Goal: Task Accomplishment & Management: Use online tool/utility

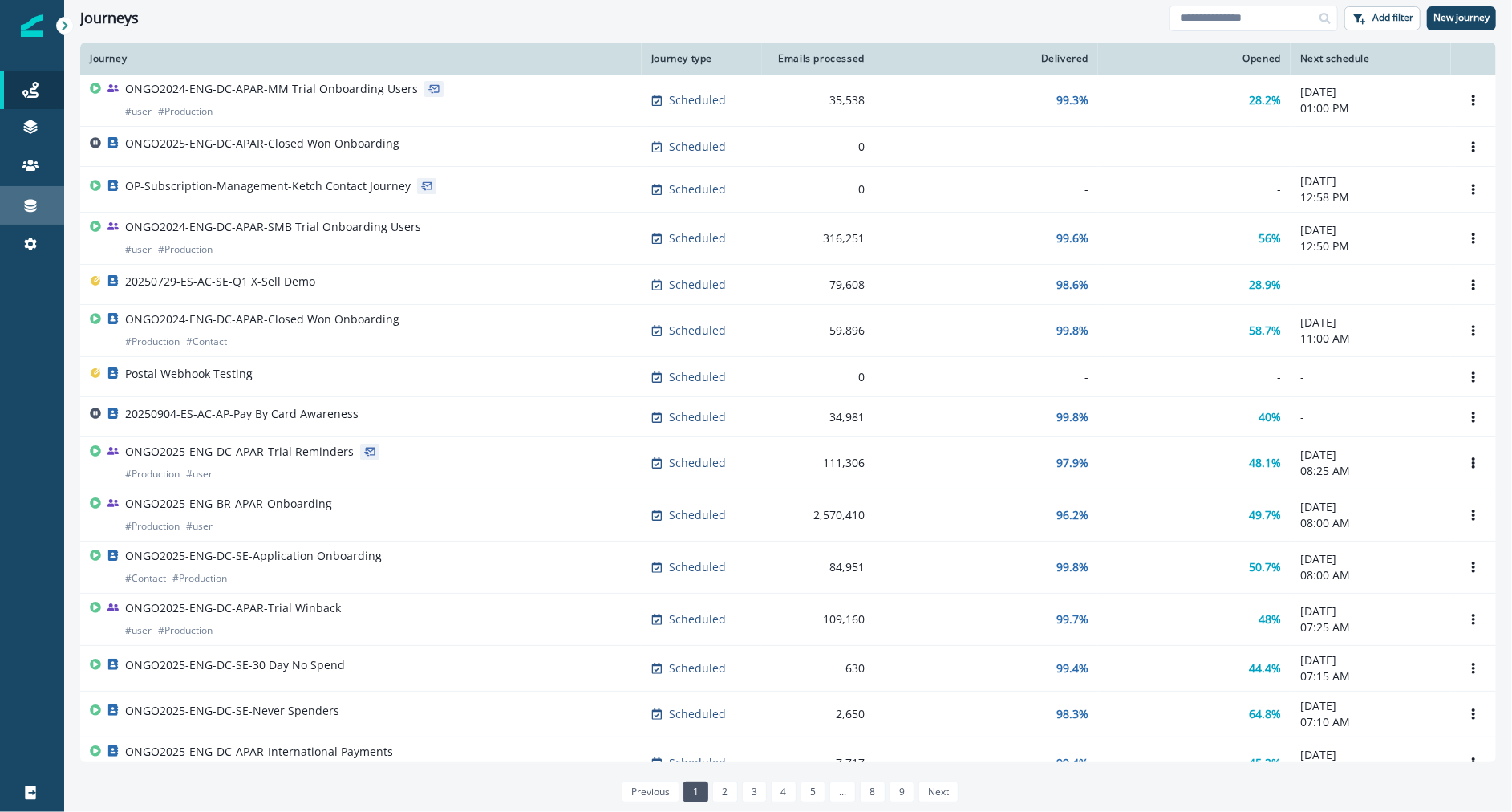
click at [8, 199] on div "Connections" at bounding box center [32, 205] width 52 height 19
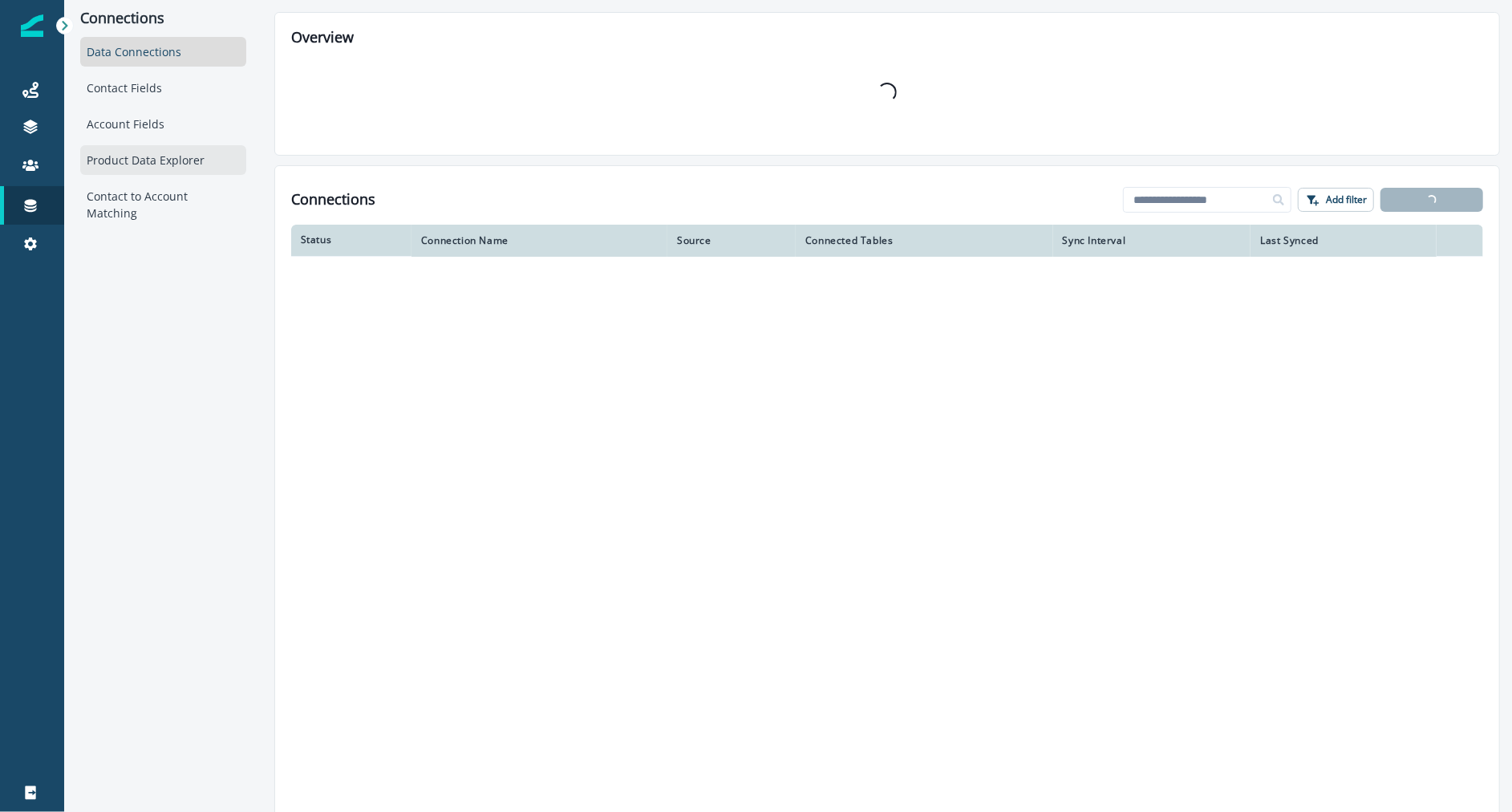
click at [187, 158] on div "Product Data Explorer" at bounding box center [162, 160] width 166 height 30
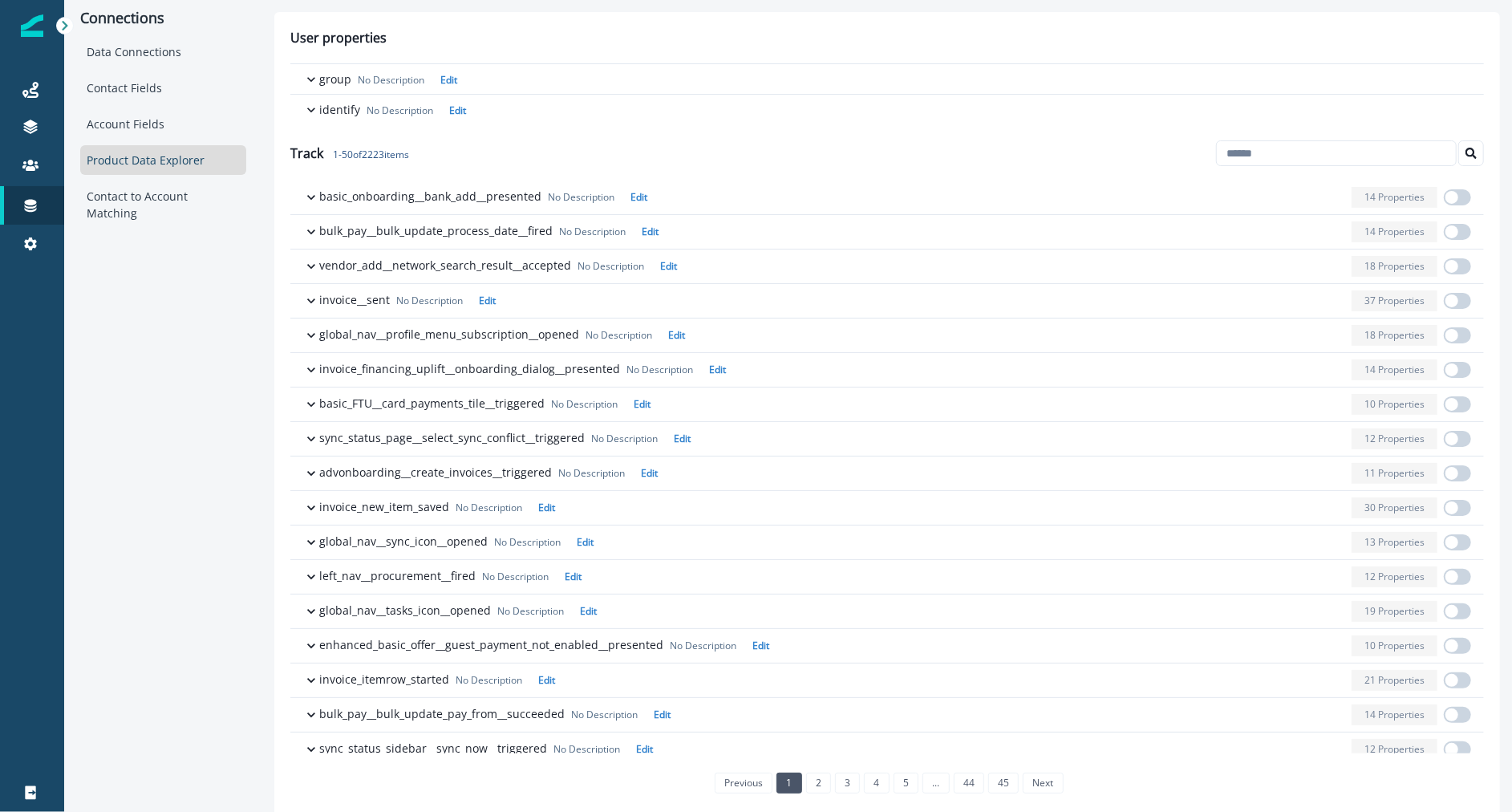
scroll to position [15, 0]
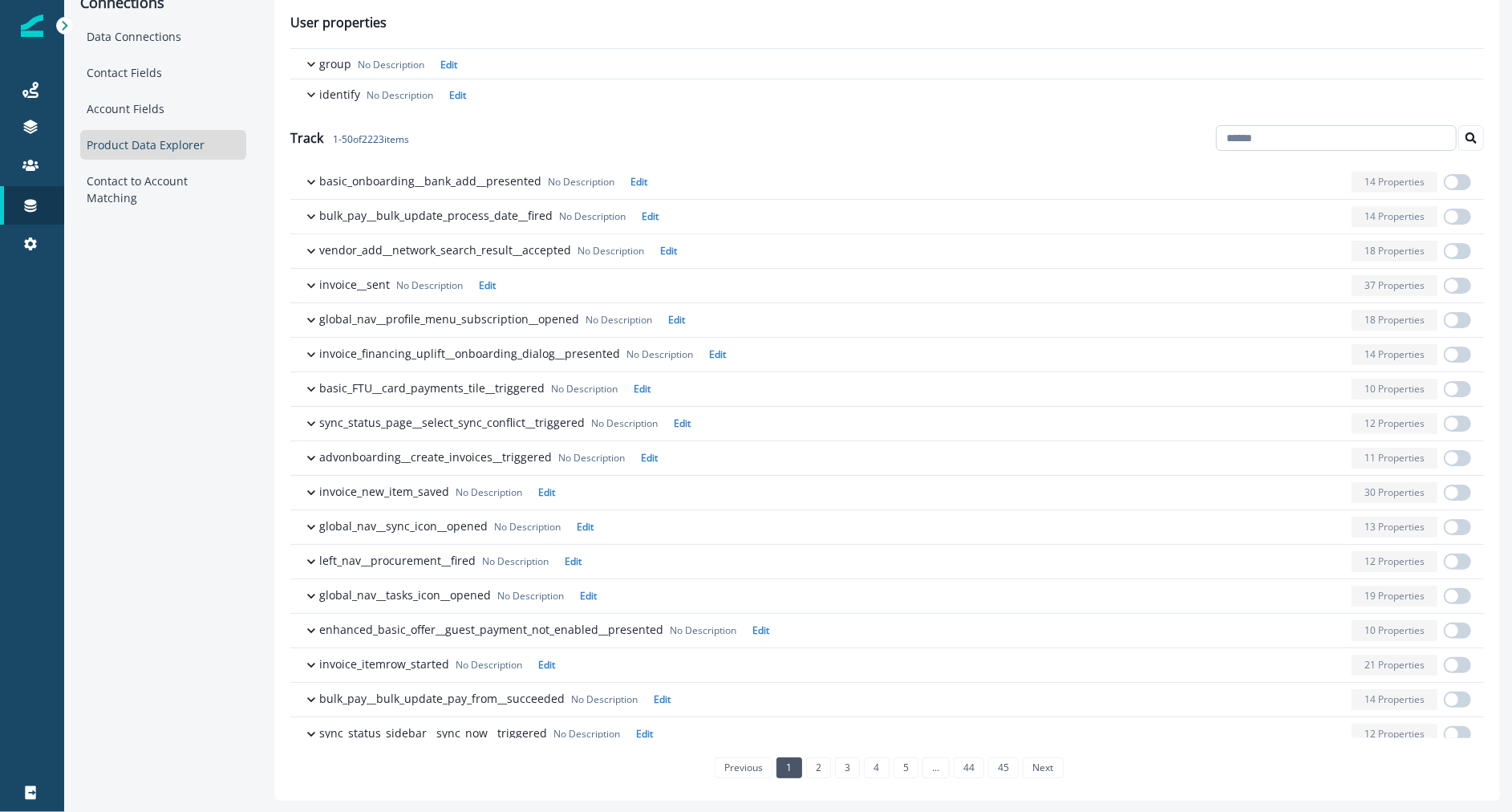
click at [1271, 138] on input at bounding box center [1336, 138] width 240 height 25
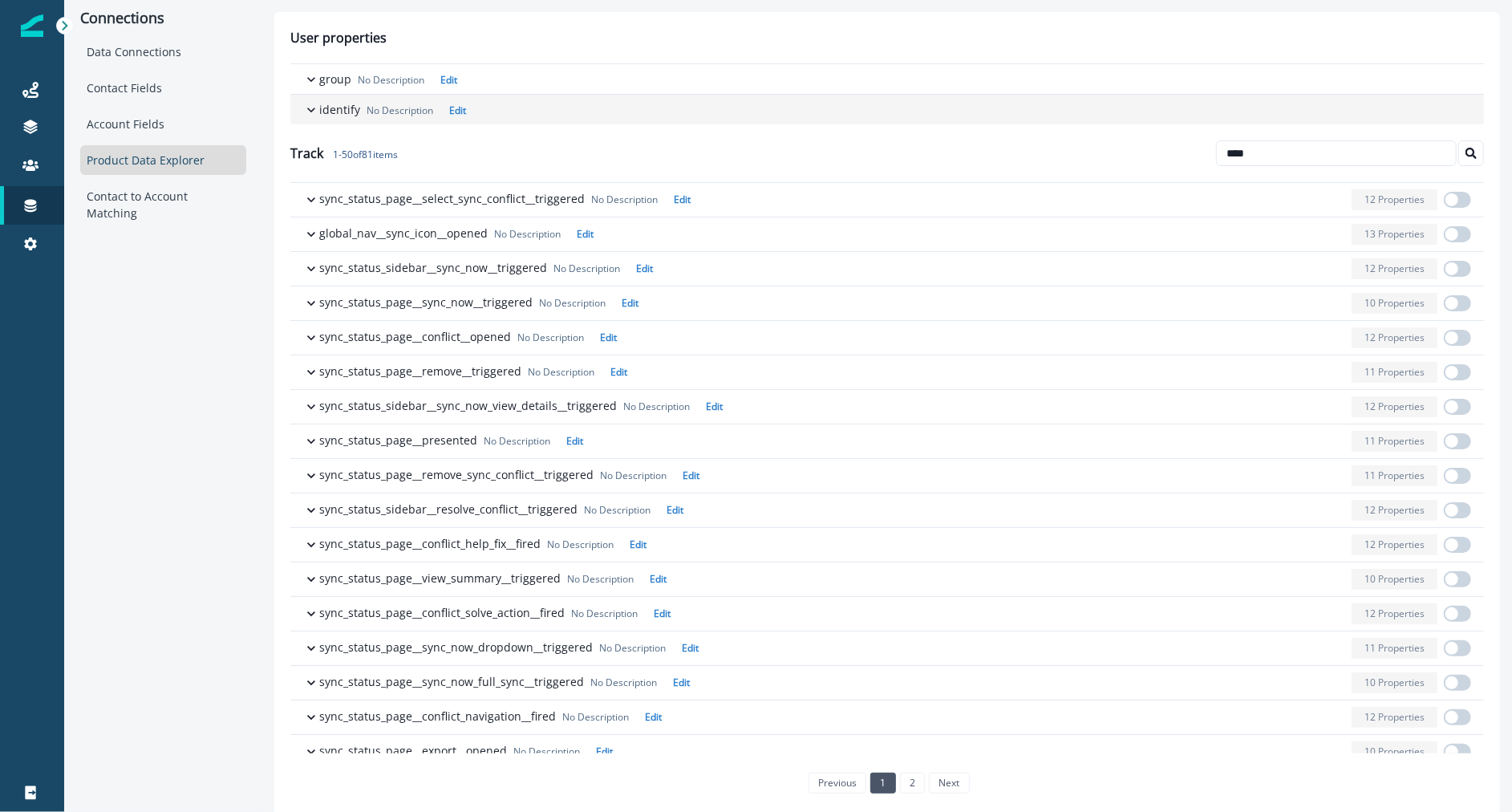
click at [1273, 109] on div "button" at bounding box center [971, 109] width 999 height 17
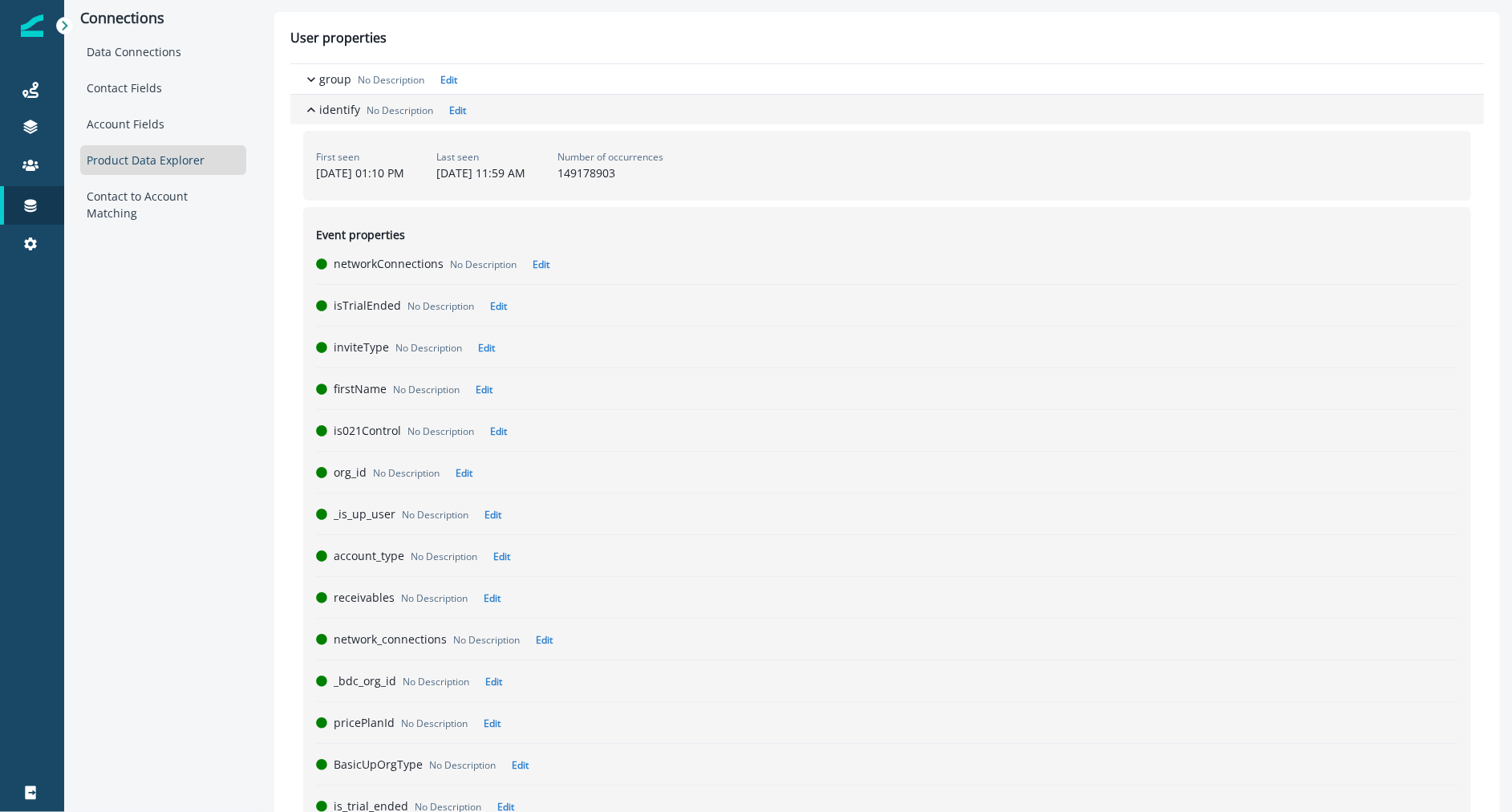
click at [355, 105] on p "identify" at bounding box center [339, 109] width 41 height 17
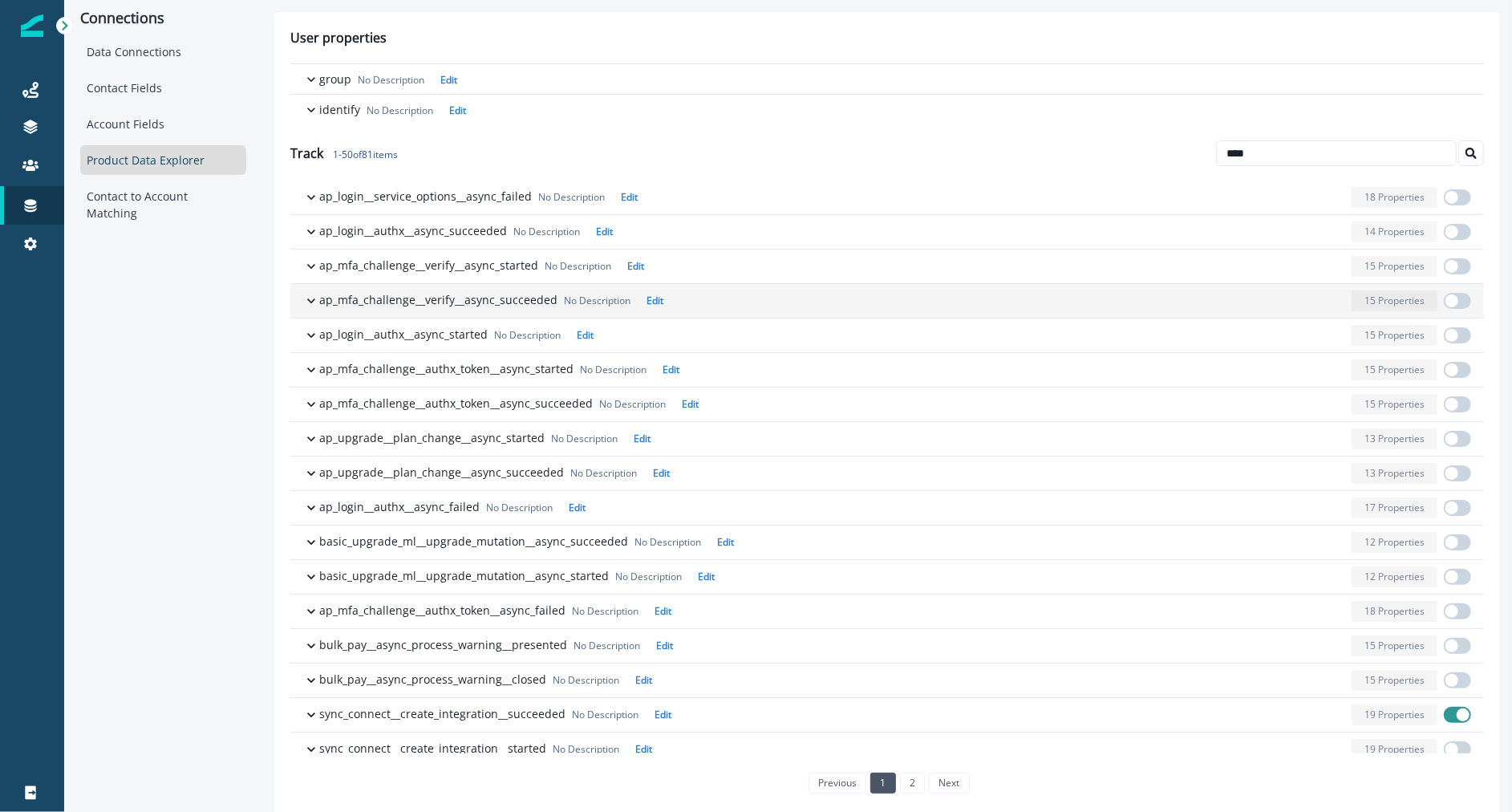
scroll to position [15, 0]
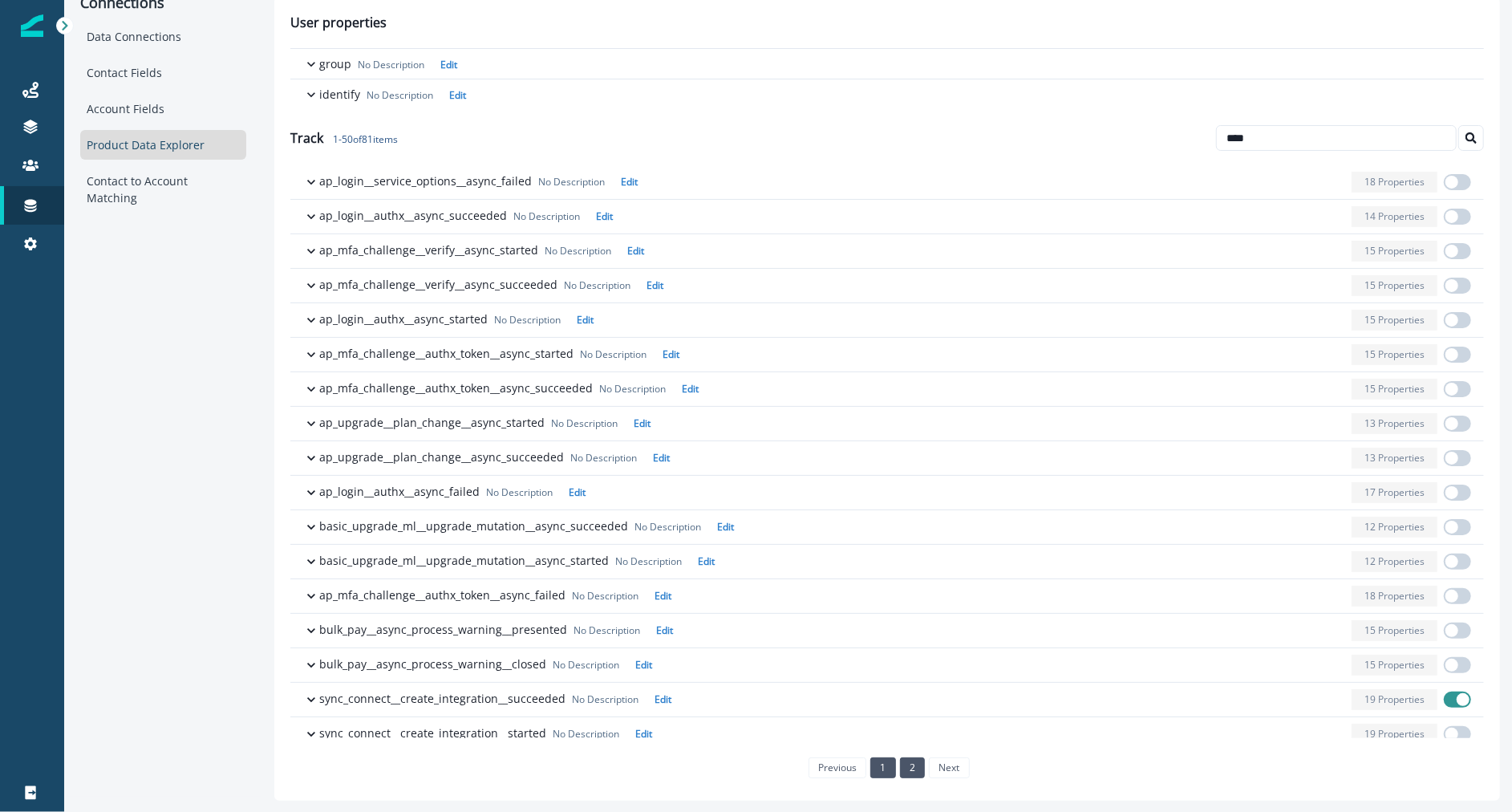
click at [906, 764] on link "2" at bounding box center [912, 768] width 24 height 21
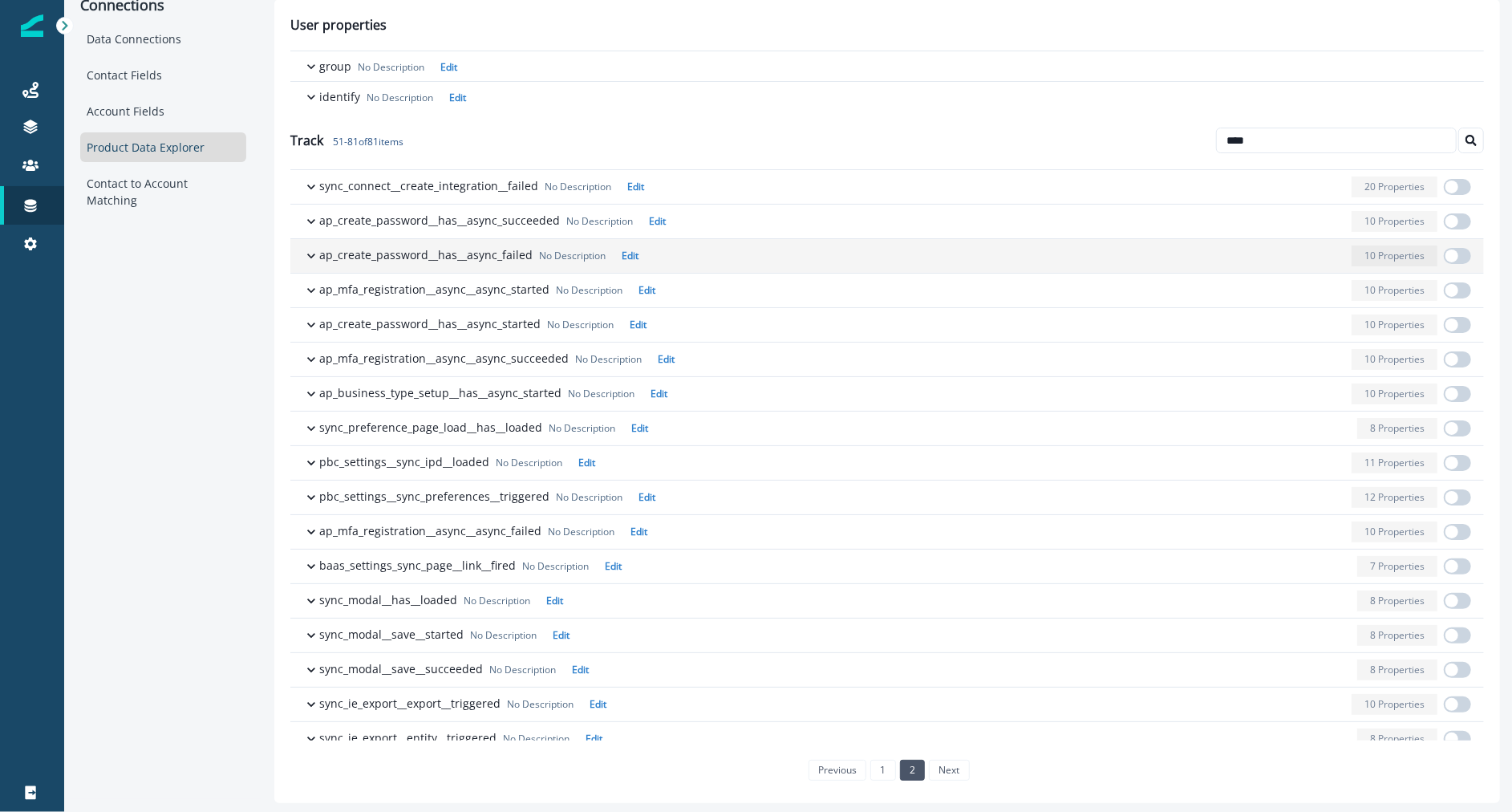
scroll to position [0, 0]
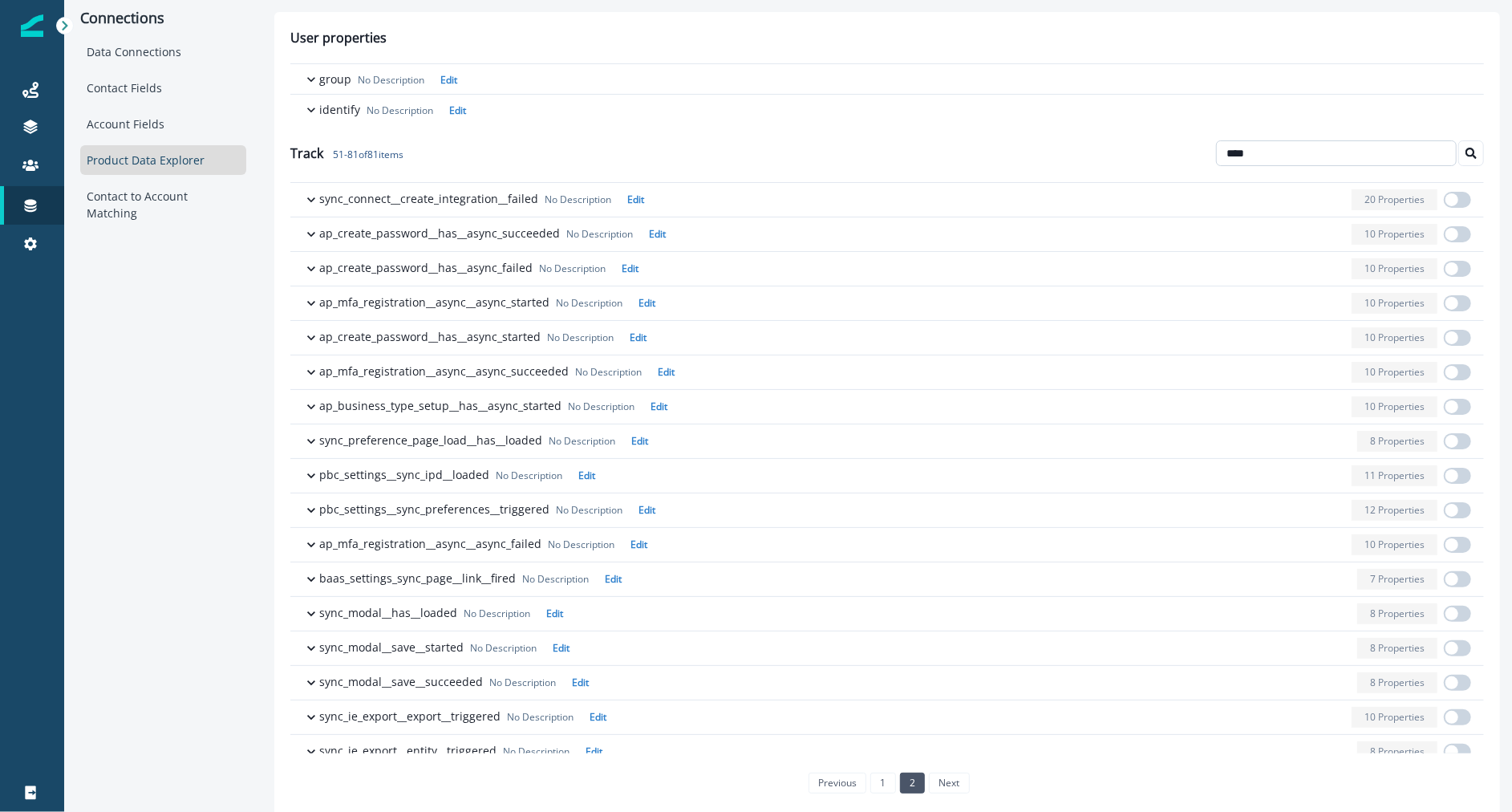
click at [1299, 142] on input "****" at bounding box center [1336, 153] width 240 height 25
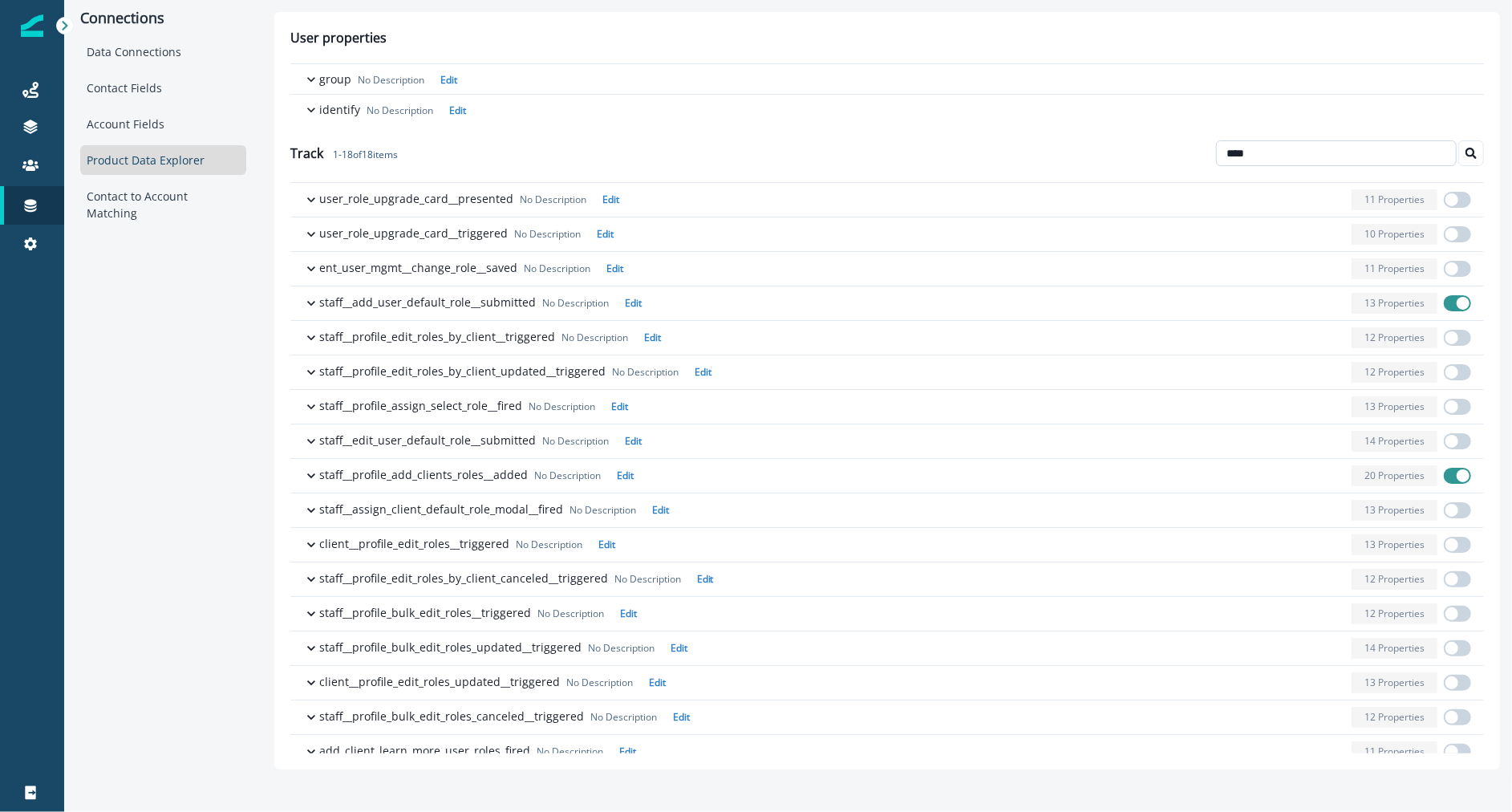
click at [1237, 142] on input "****" at bounding box center [1336, 153] width 240 height 25
type input "****"
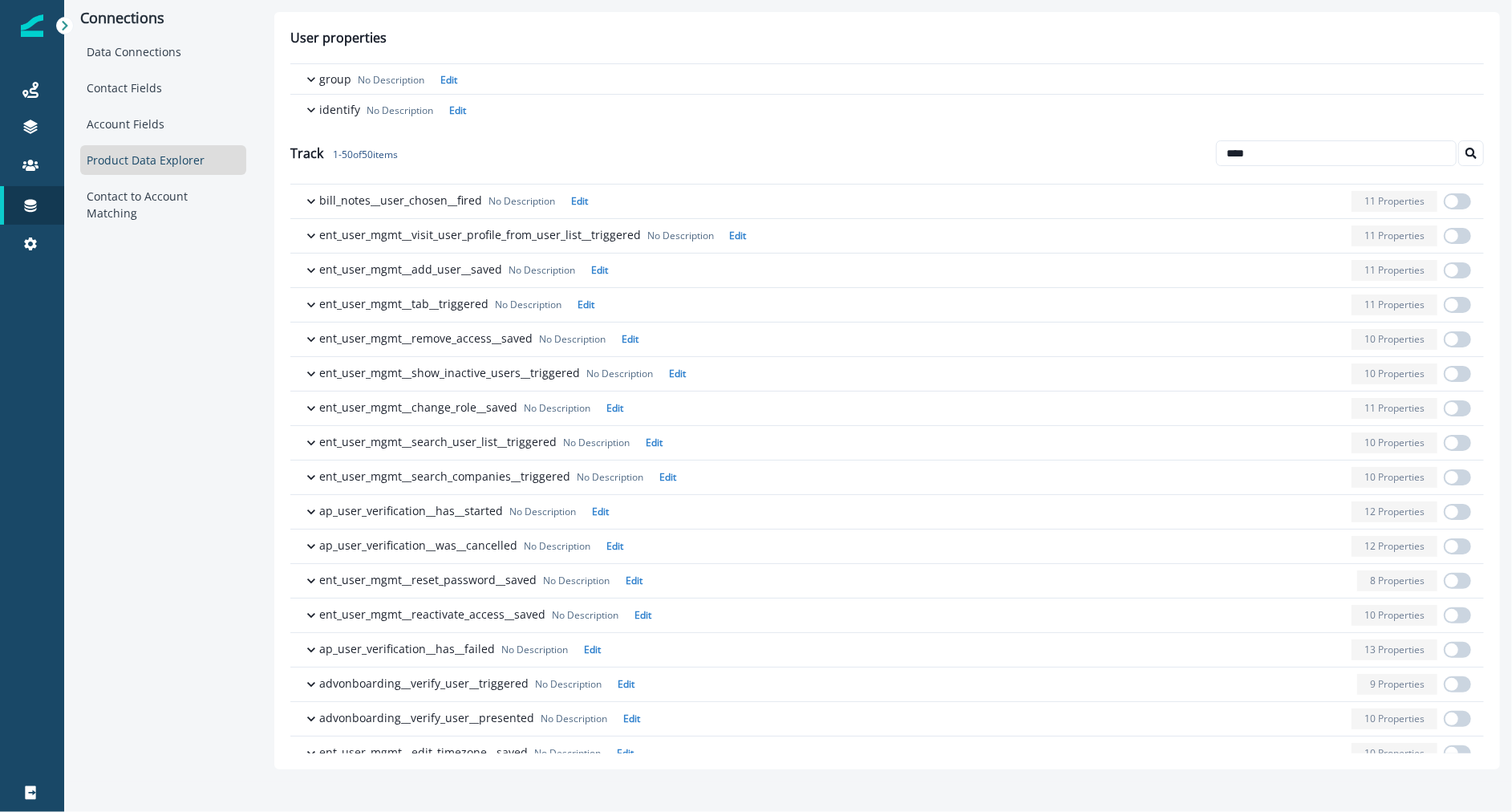
scroll to position [211, 0]
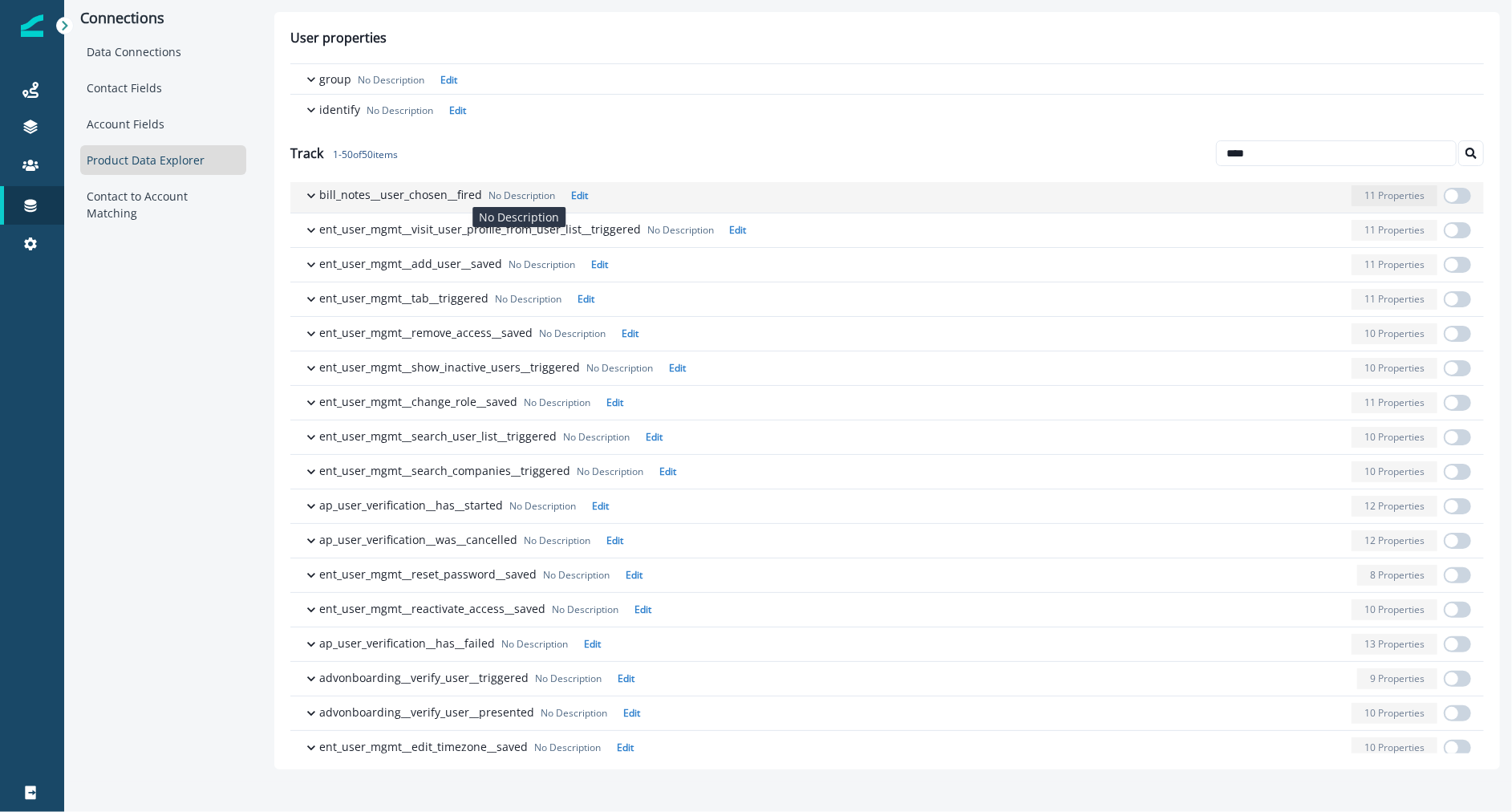
click at [517, 197] on p "No Description" at bounding box center [522, 196] width 66 height 15
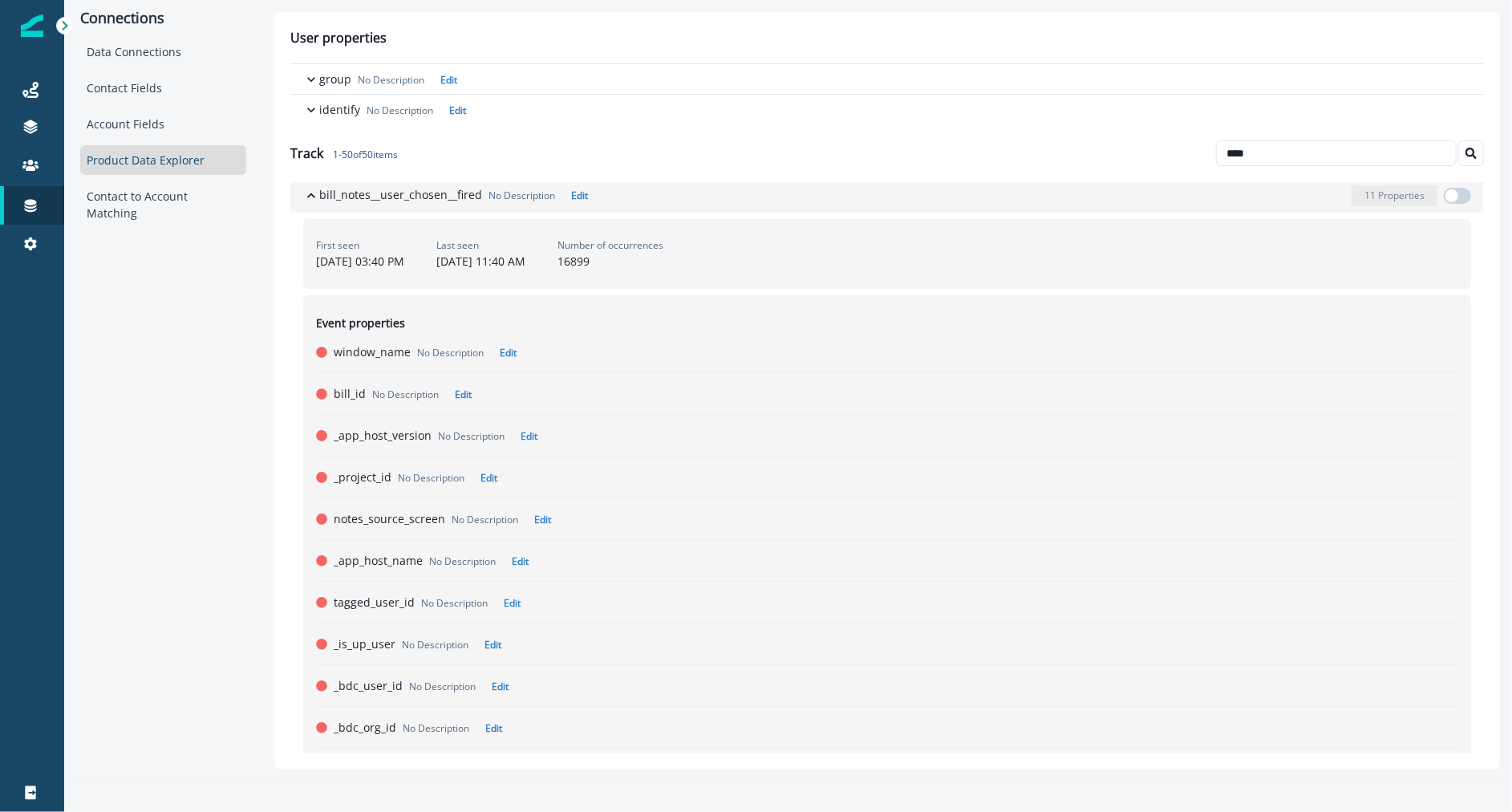
click at [517, 197] on p "No Description" at bounding box center [522, 196] width 66 height 15
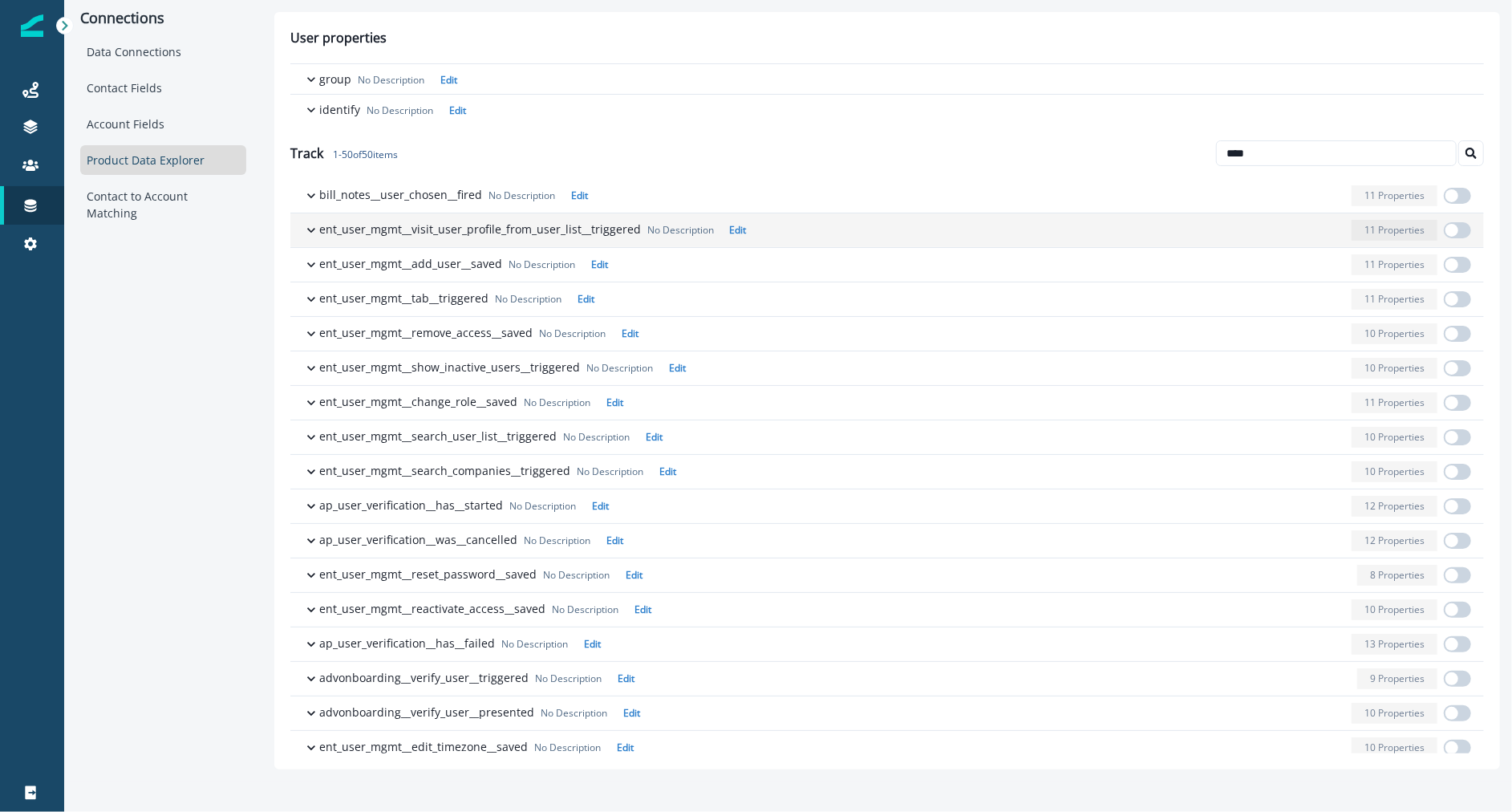
click at [518, 224] on p "ent_user_mgmt__visit_user_profile_from_user_list__triggered" at bounding box center [480, 229] width 322 height 17
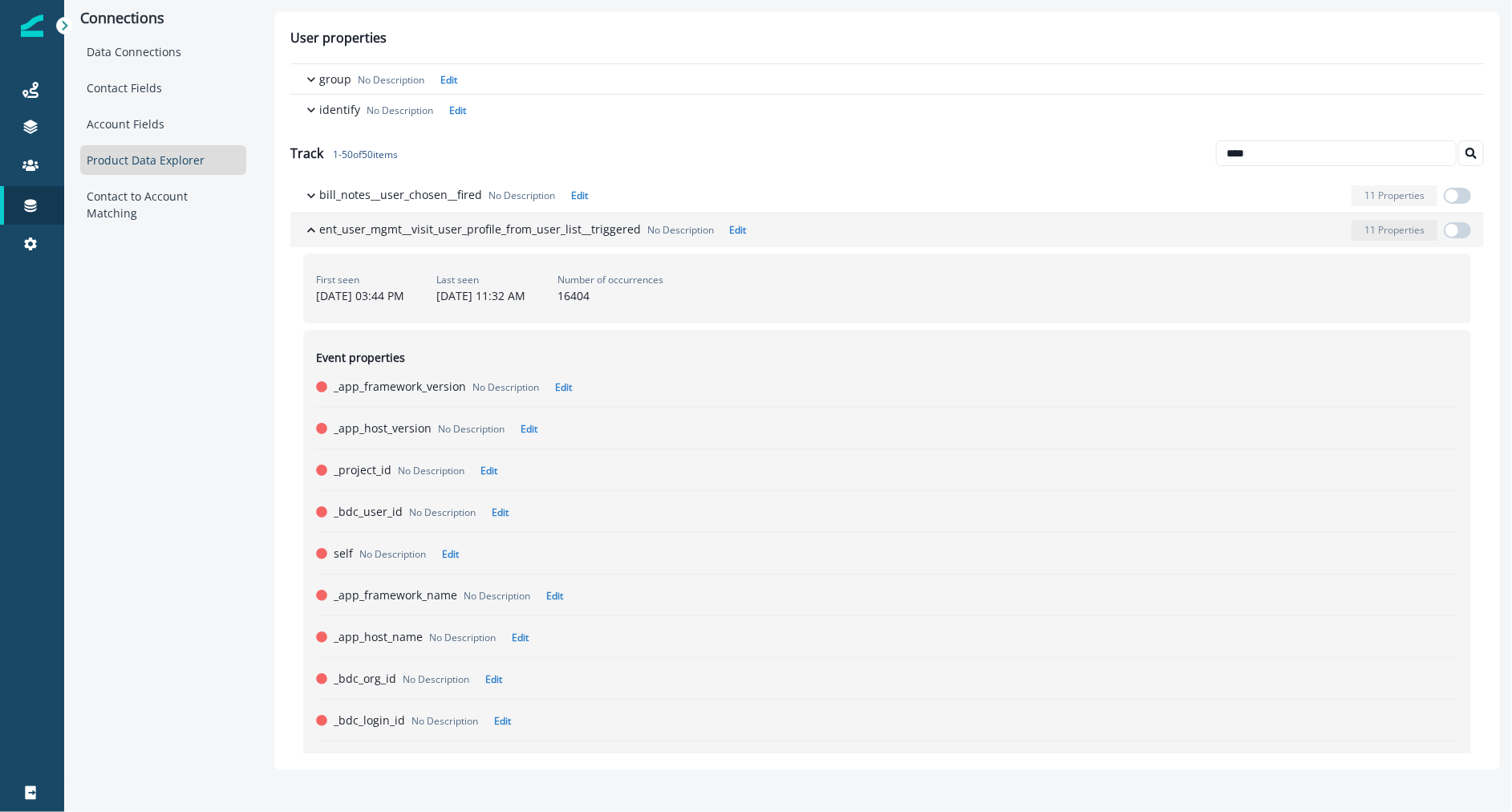
click at [518, 224] on p "ent_user_mgmt__visit_user_profile_from_user_list__triggered" at bounding box center [480, 229] width 322 height 17
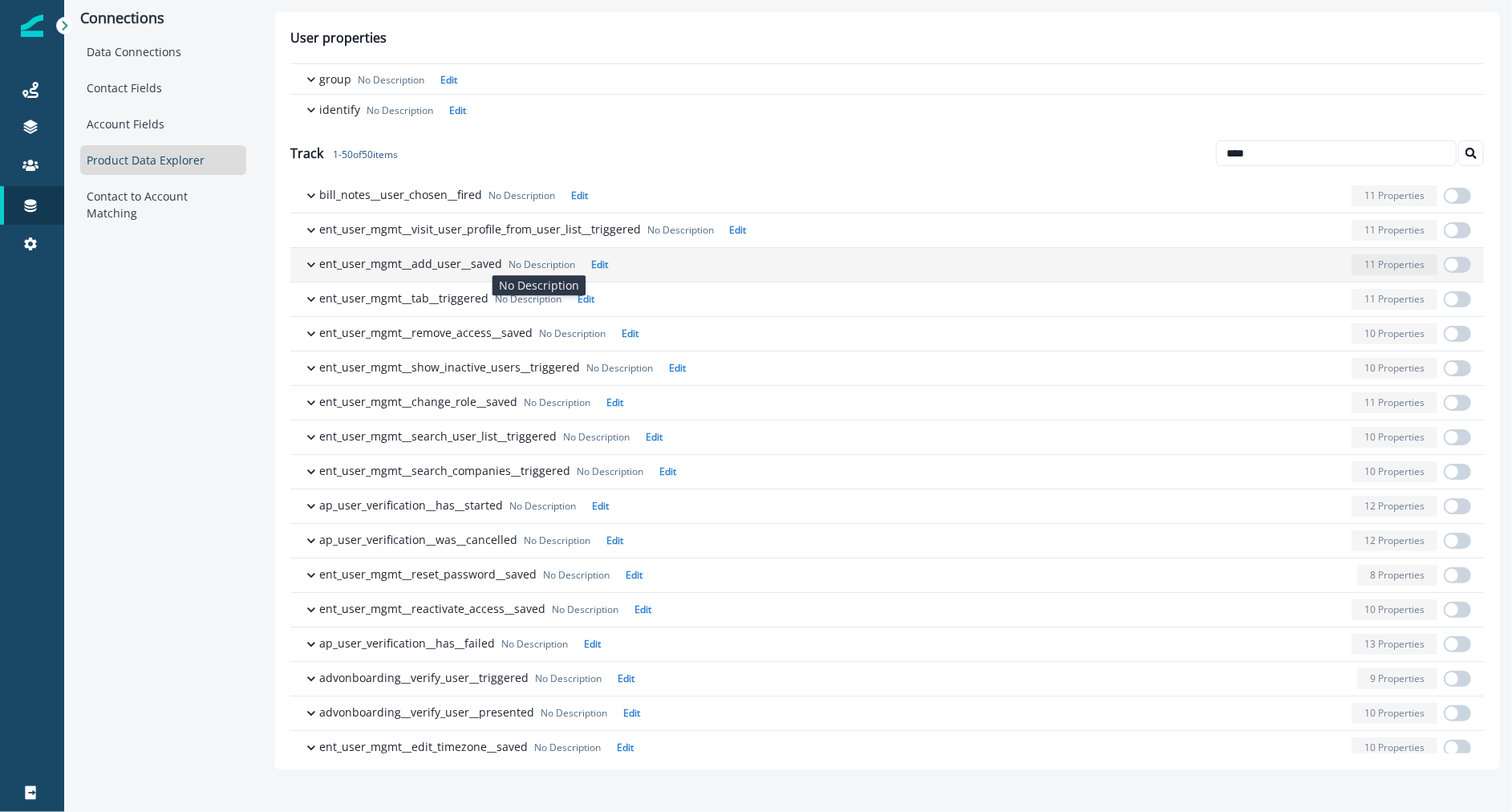
click at [518, 258] on p "No Description" at bounding box center [541, 265] width 66 height 15
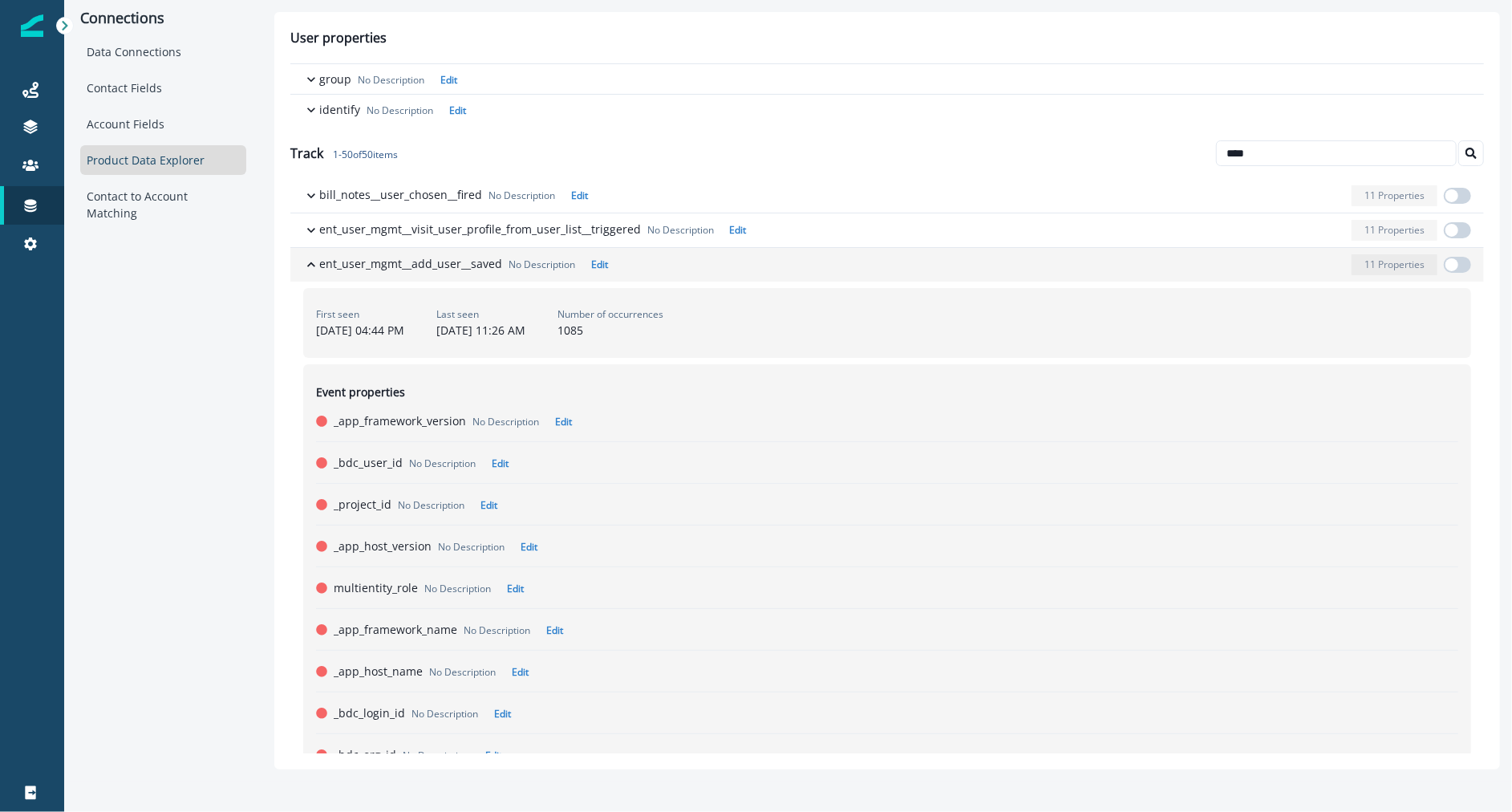
click at [518, 258] on p "No Description" at bounding box center [541, 265] width 66 height 15
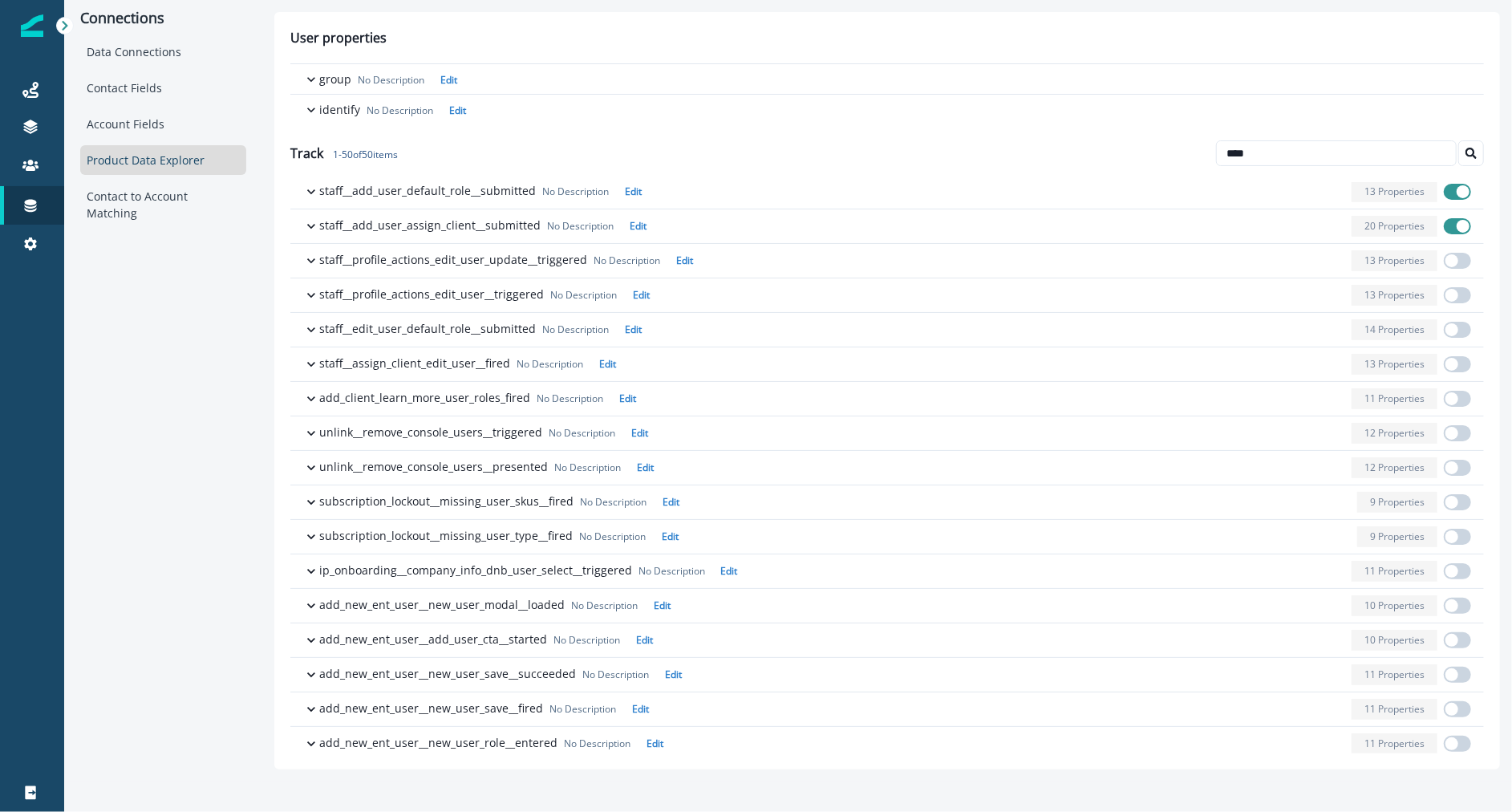
scroll to position [940, 0]
click at [1304, 158] on input "****" at bounding box center [1336, 153] width 240 height 25
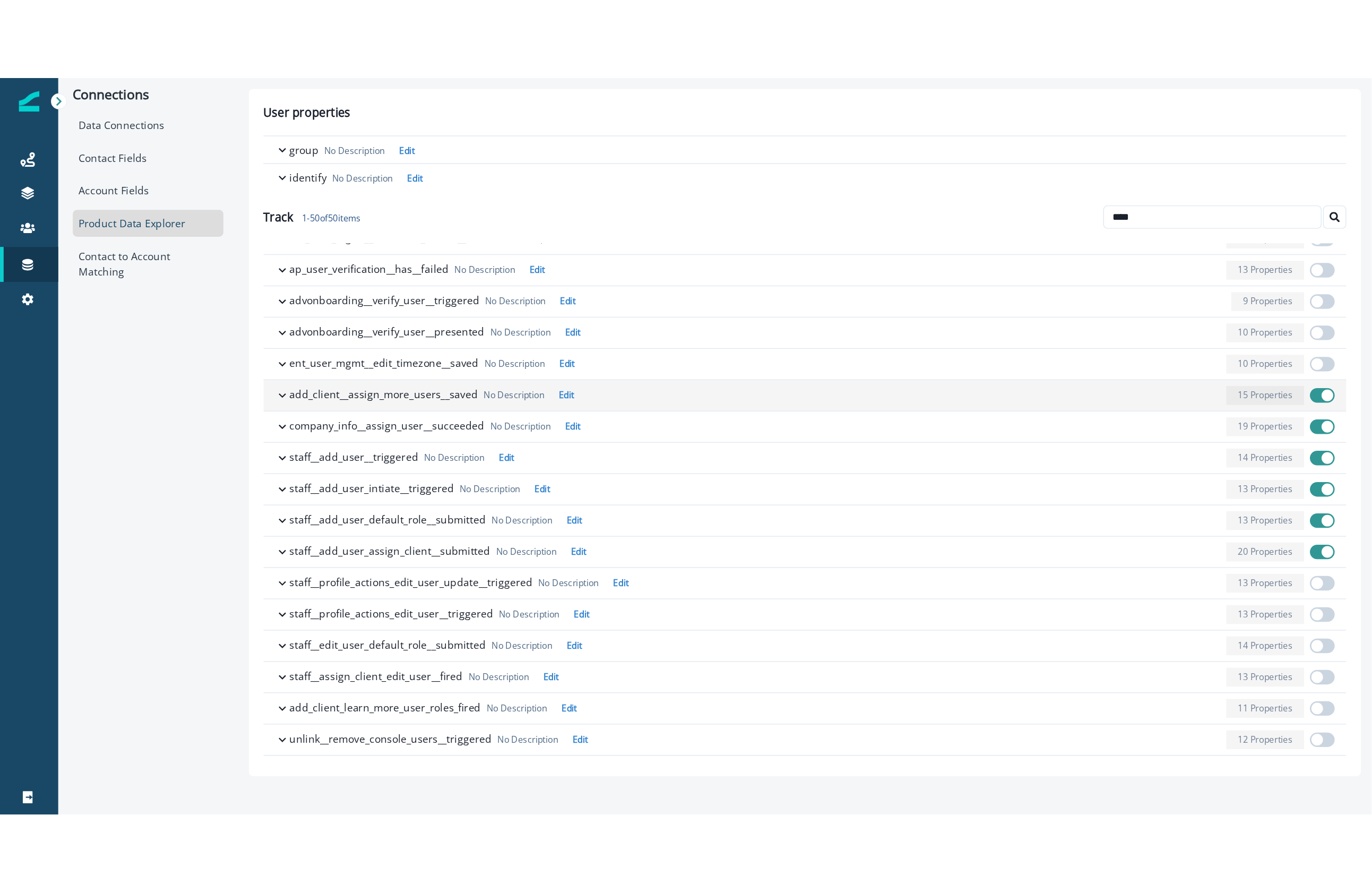
scroll to position [430, 0]
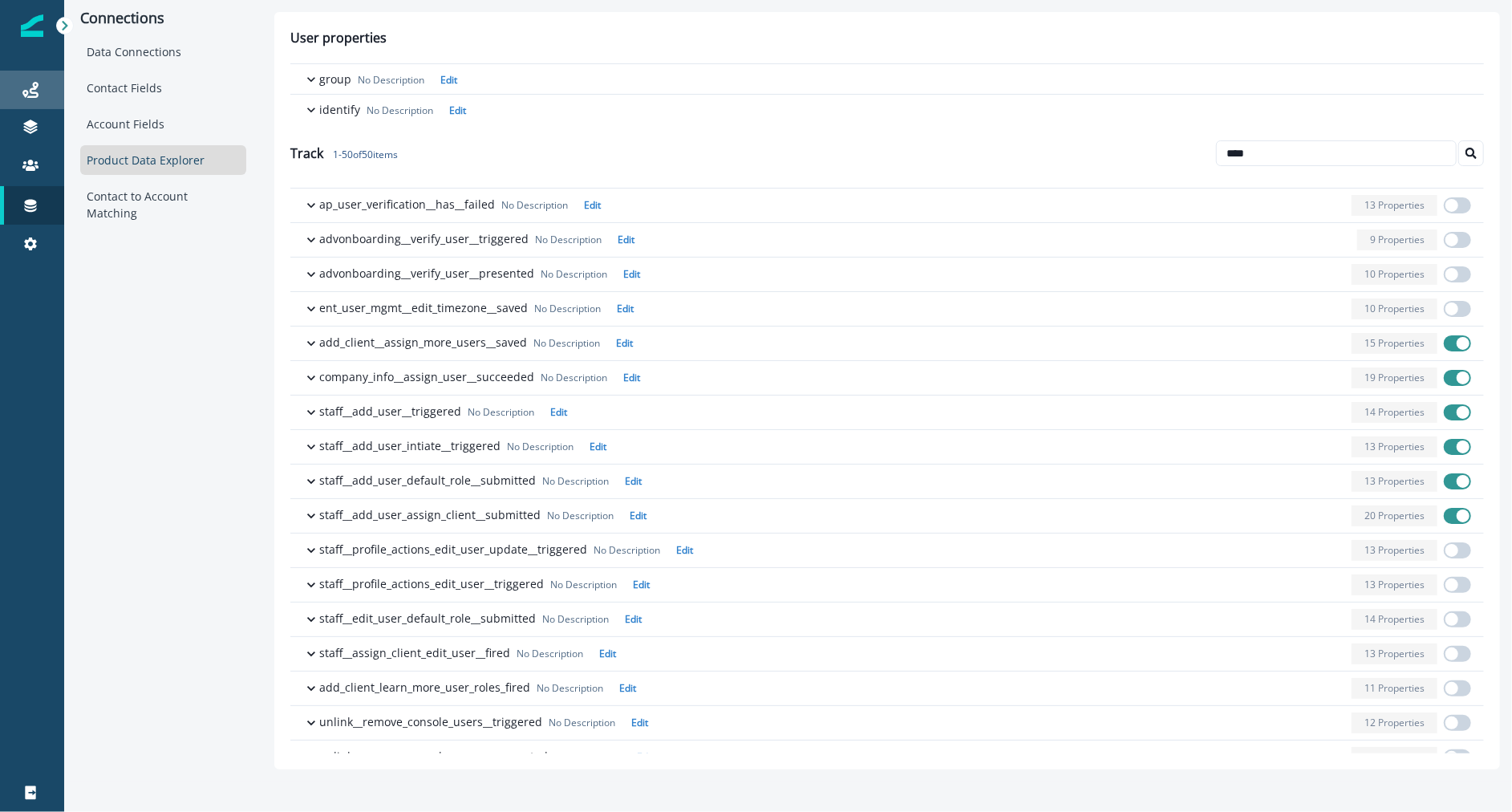
click at [30, 101] on link "Journeys" at bounding box center [32, 90] width 64 height 38
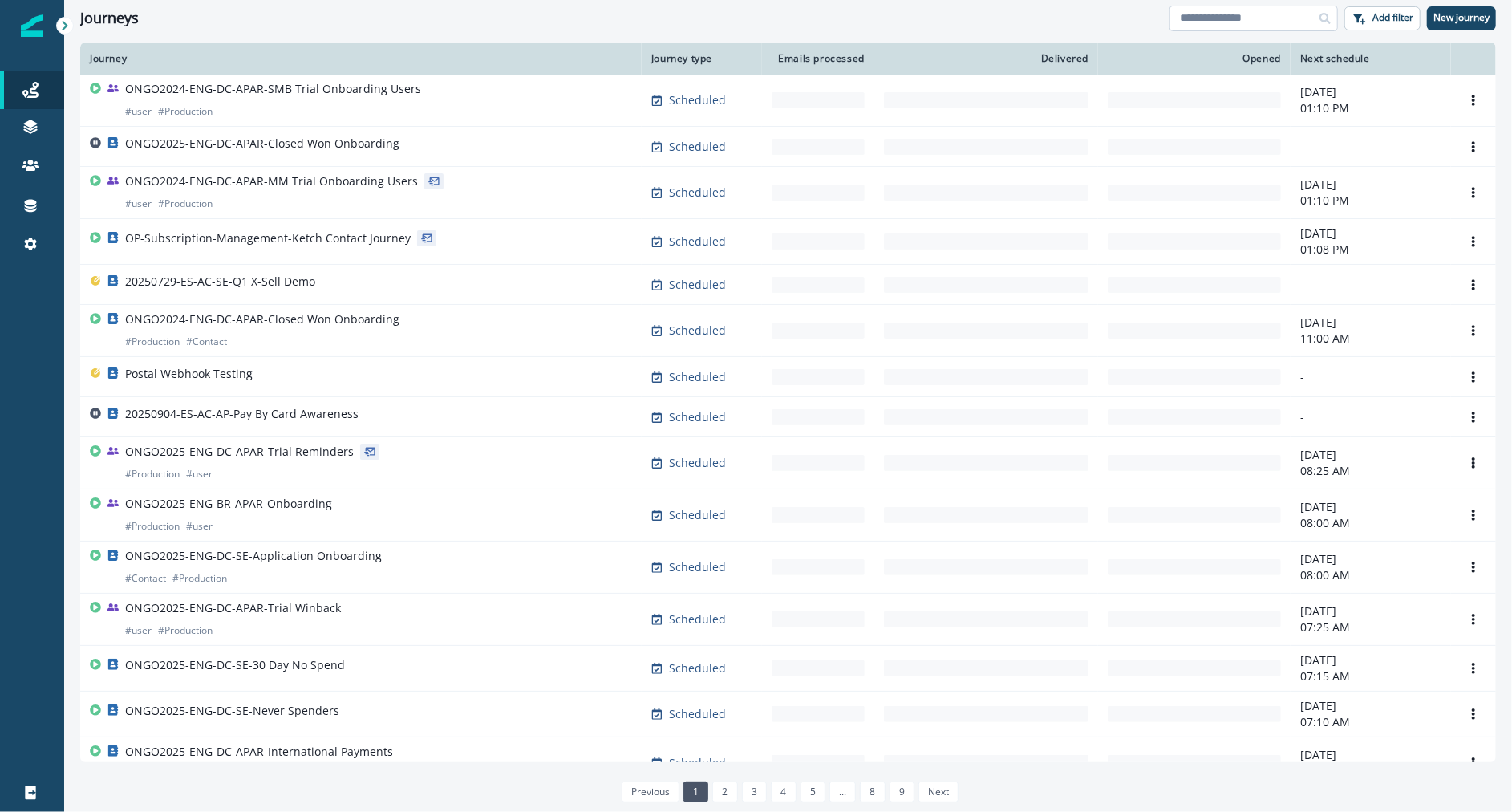
click at [1239, 8] on input at bounding box center [1253, 18] width 169 height 25
type input "*"
click at [400, 139] on div "ONGO2025-ENG-DC-APAR-Closed Won Onboarding" at bounding box center [361, 146] width 542 height 23
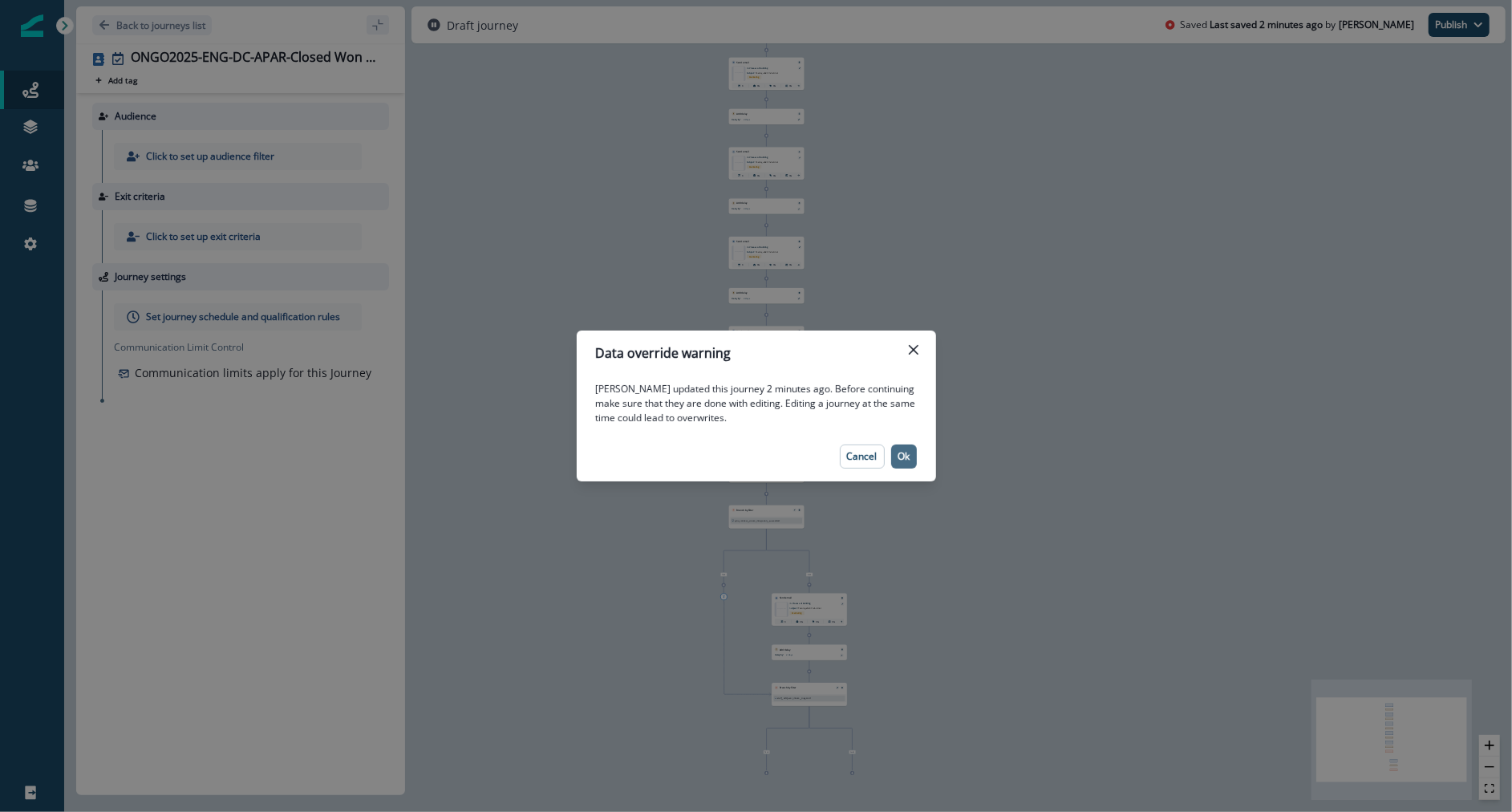
click at [911, 455] on button "Ok" at bounding box center [904, 456] width 25 height 24
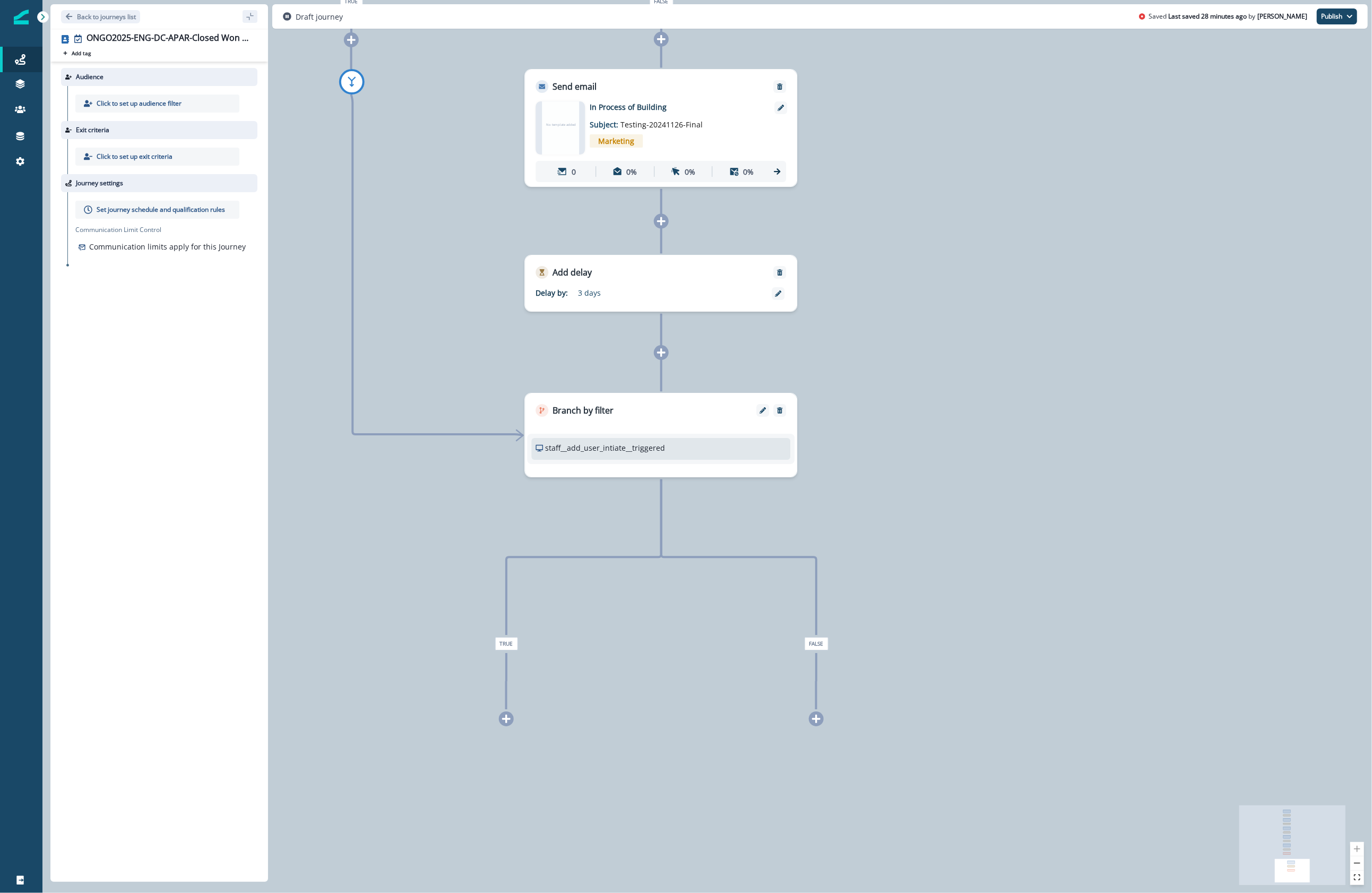
click at [819, 537] on icon at bounding box center [816, 718] width 10 height 10
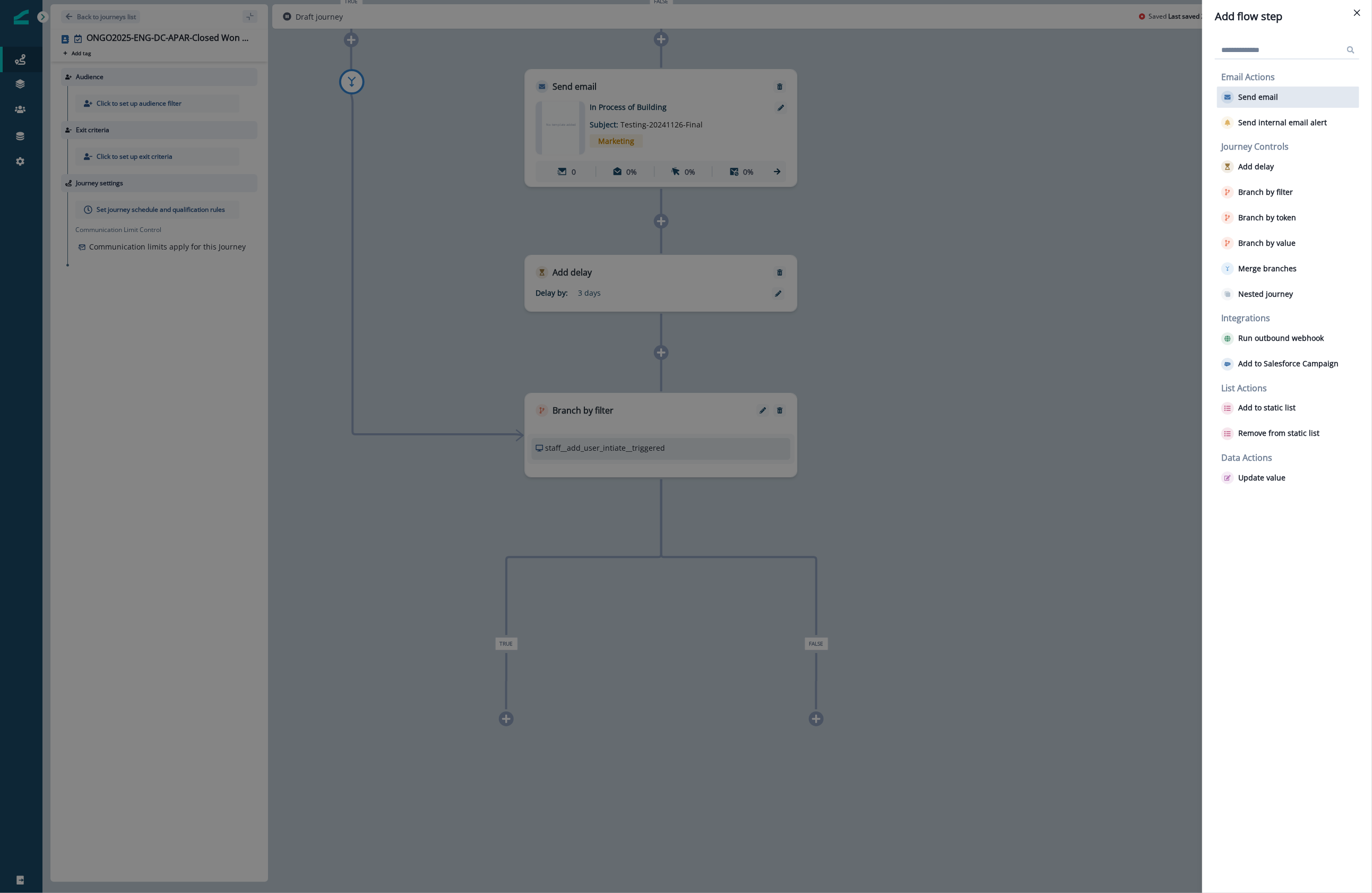
click at [1000, 91] on div "Send email" at bounding box center [1288, 97] width 142 height 21
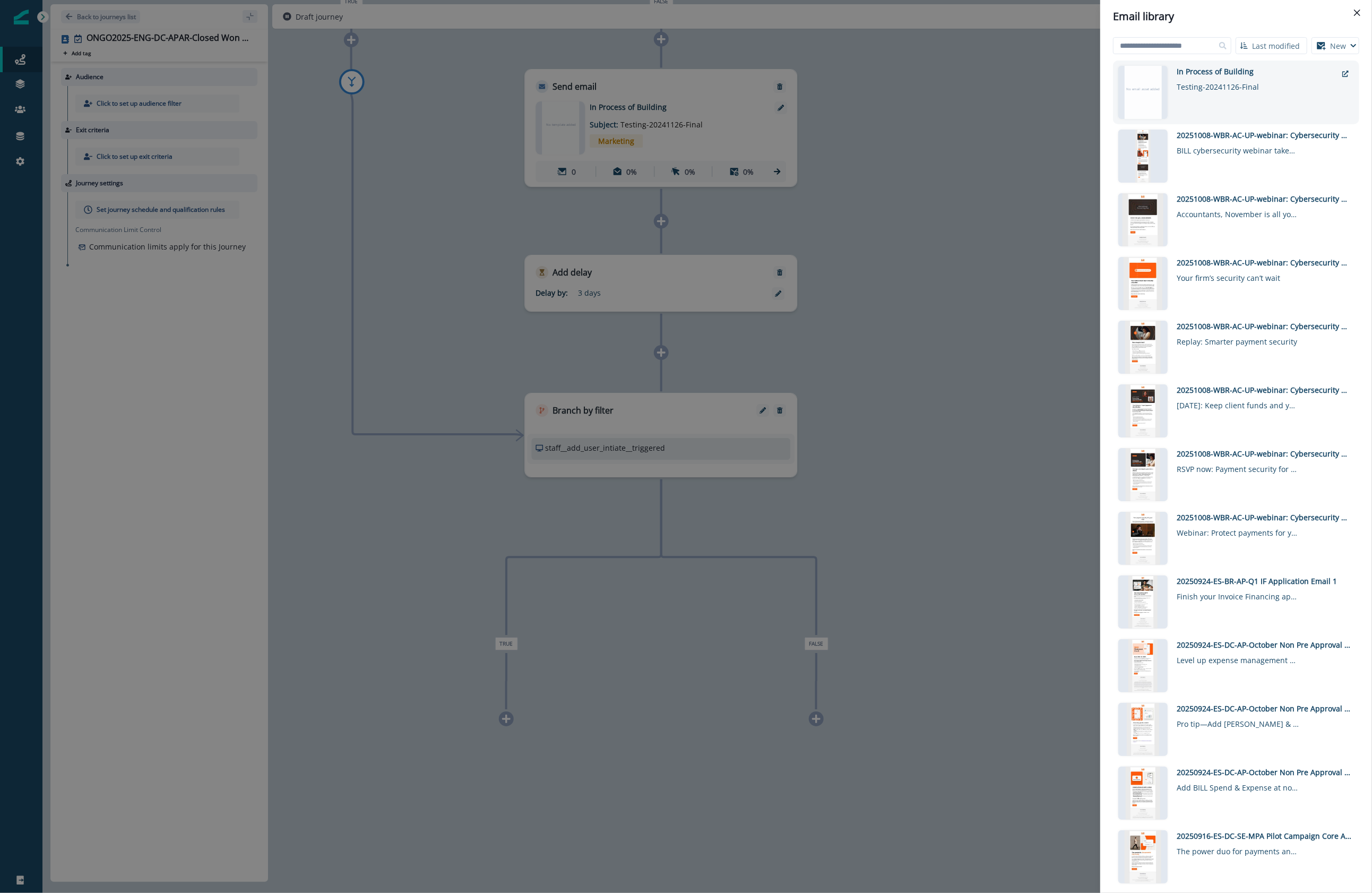
click at [1000, 97] on div "In Process of Building Testing-20241126-Final" at bounding box center [1257, 92] width 160 height 53
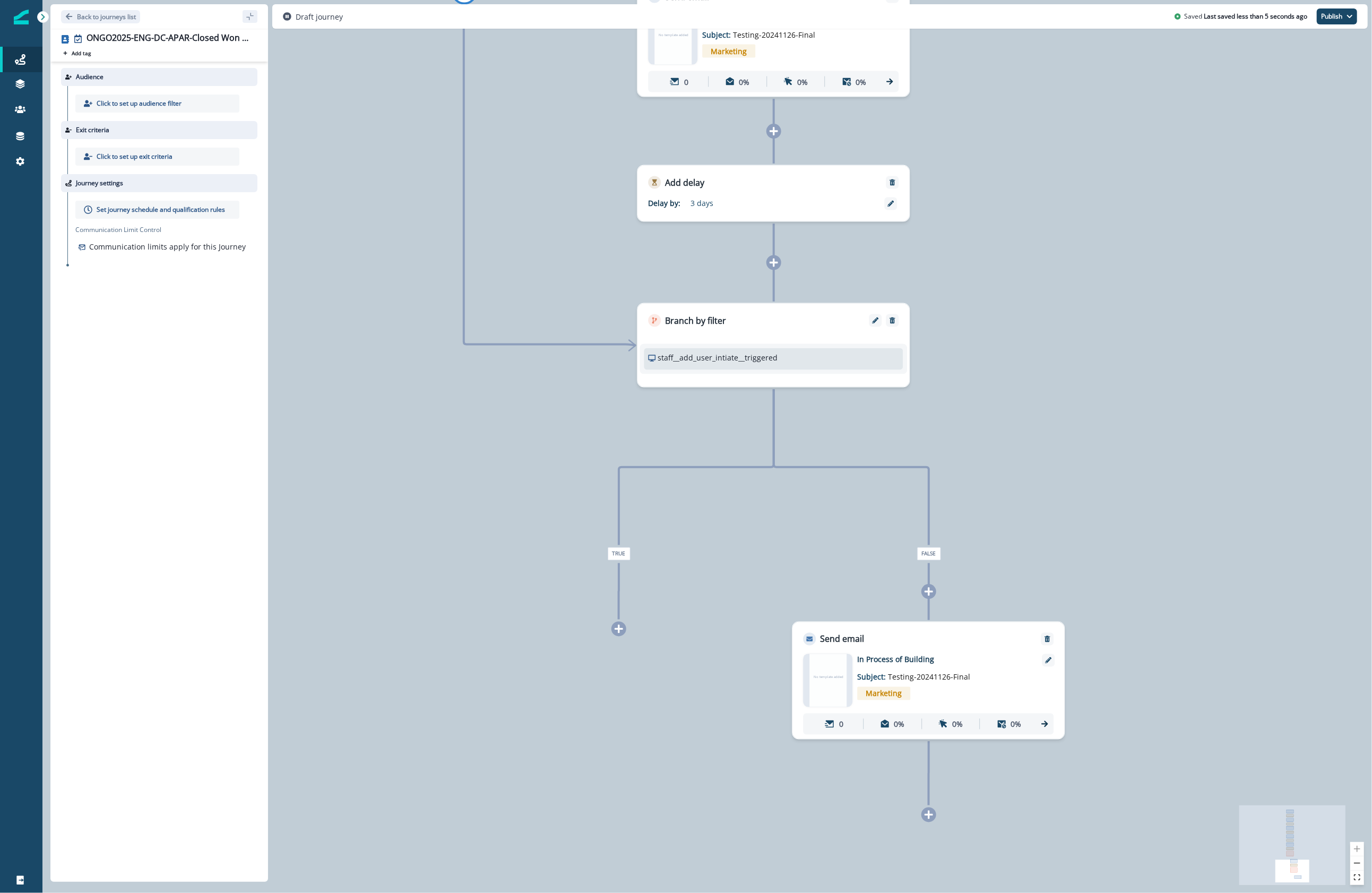
click at [928, 537] on icon at bounding box center [929, 814] width 8 height 8
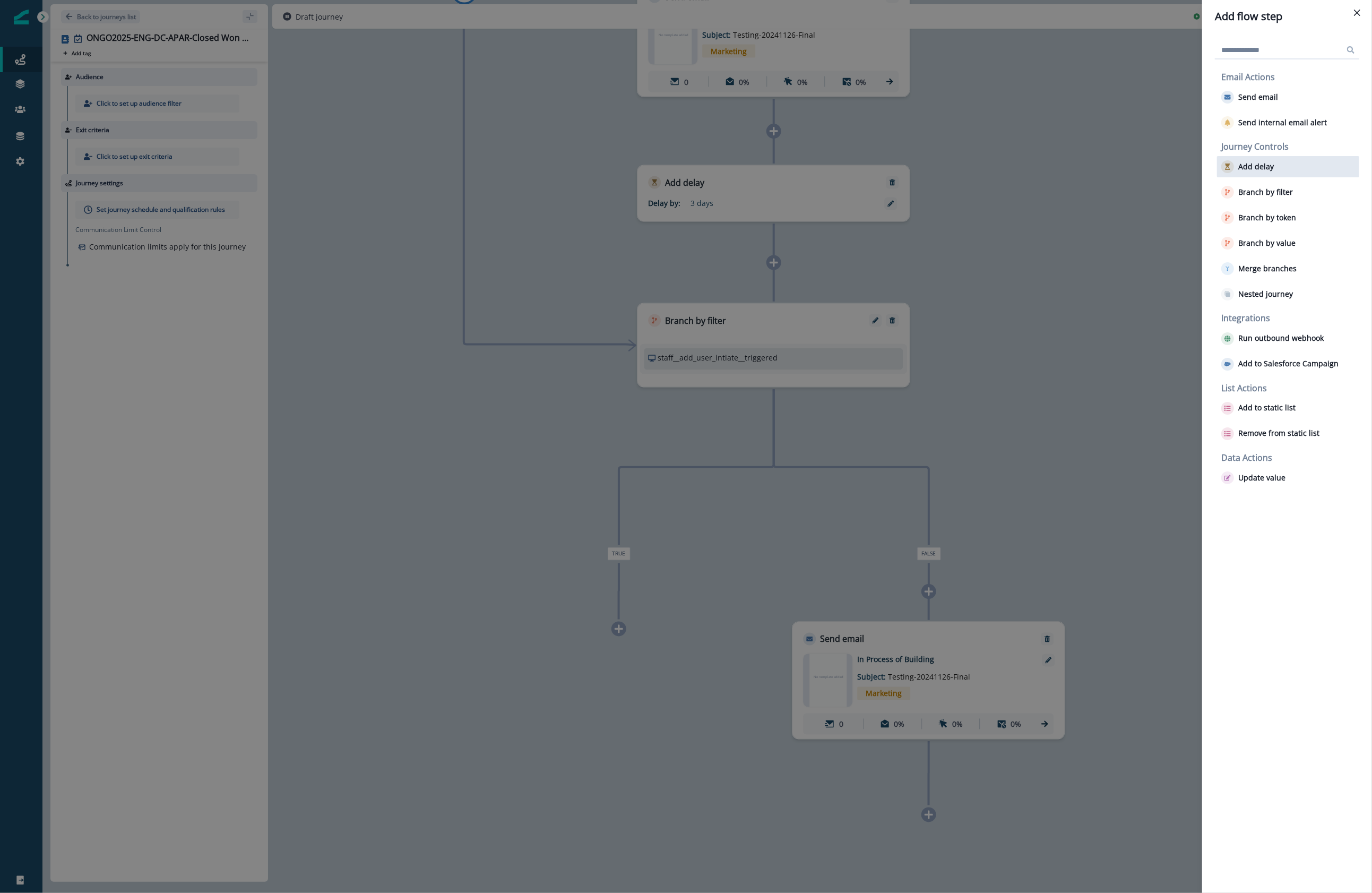
click at [1000, 166] on div "Add delay" at bounding box center [1288, 166] width 142 height 21
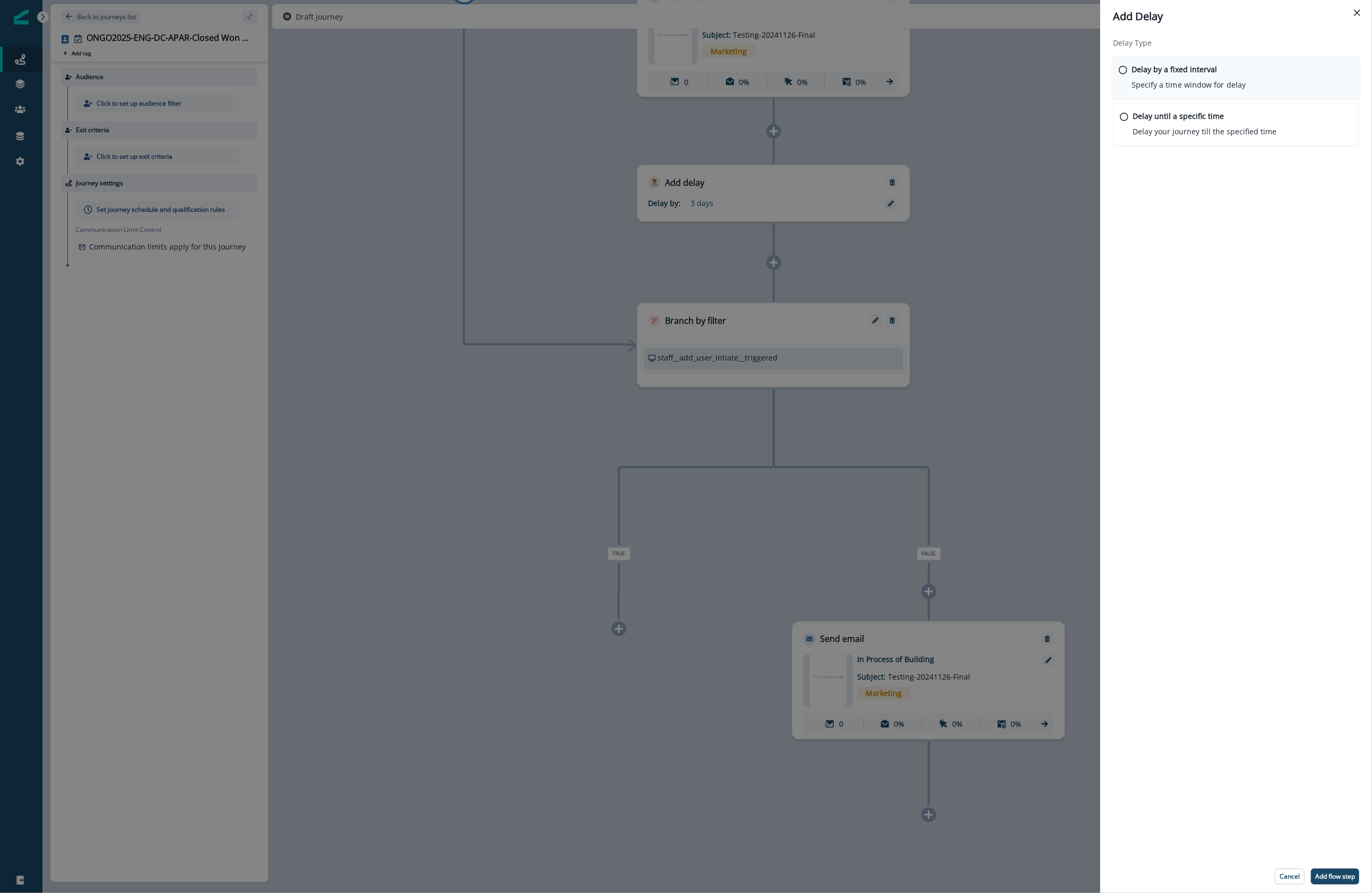
click at [1000, 72] on p "Delay by a fixed interval" at bounding box center [1174, 69] width 86 height 11
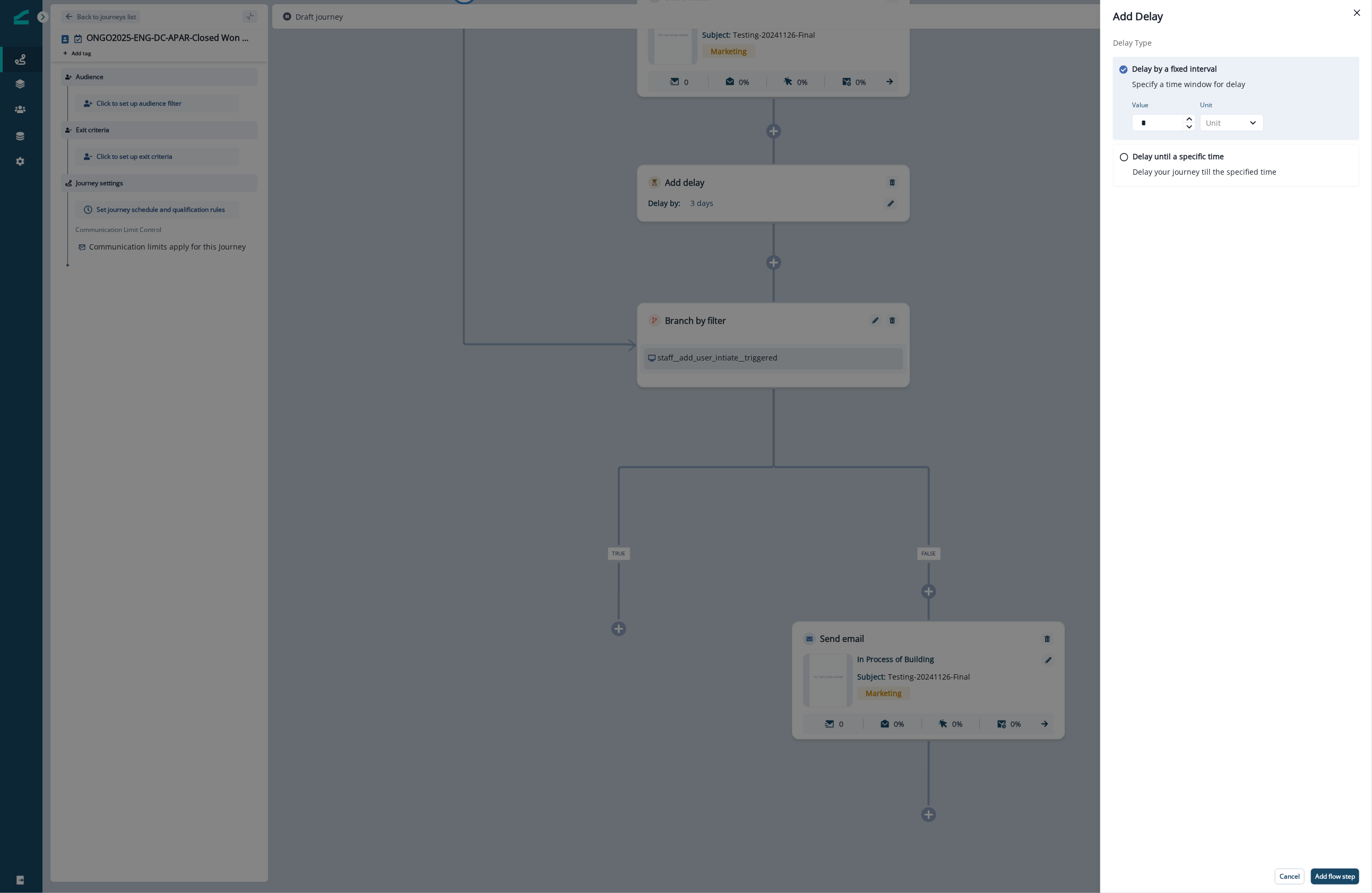
click at [1000, 124] on div at bounding box center [1188, 126] width 13 height 8
click at [1000, 117] on icon at bounding box center [1190, 119] width 7 height 7
type input "*"
click at [1000, 117] on icon at bounding box center [1190, 119] width 7 height 7
click at [1000, 120] on div "Unit" at bounding box center [1222, 122] width 33 height 11
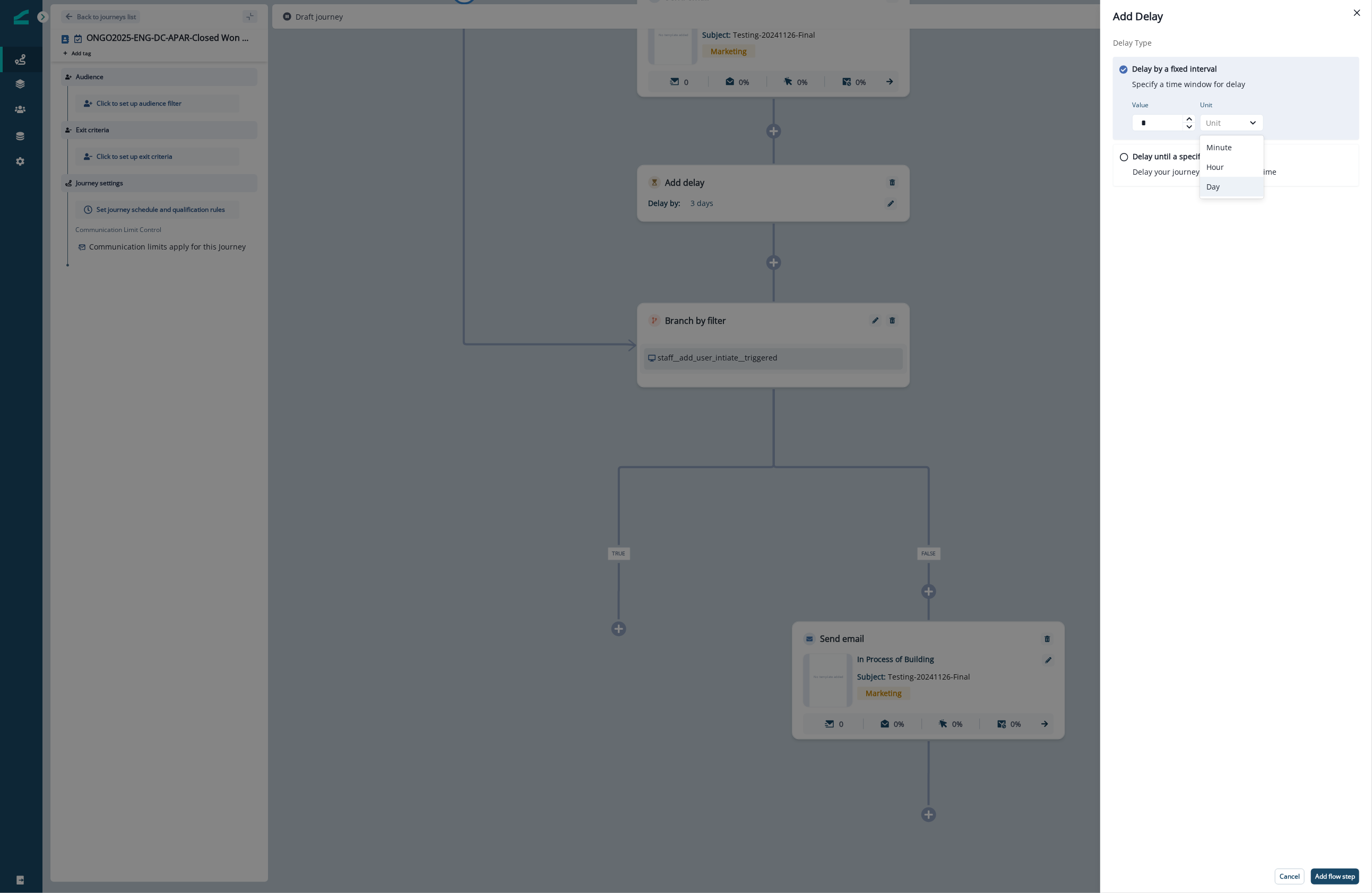
click at [1000, 186] on div "Day" at bounding box center [1232, 186] width 64 height 20
click at [1000, 537] on p "Add flow step" at bounding box center [1335, 876] width 40 height 7
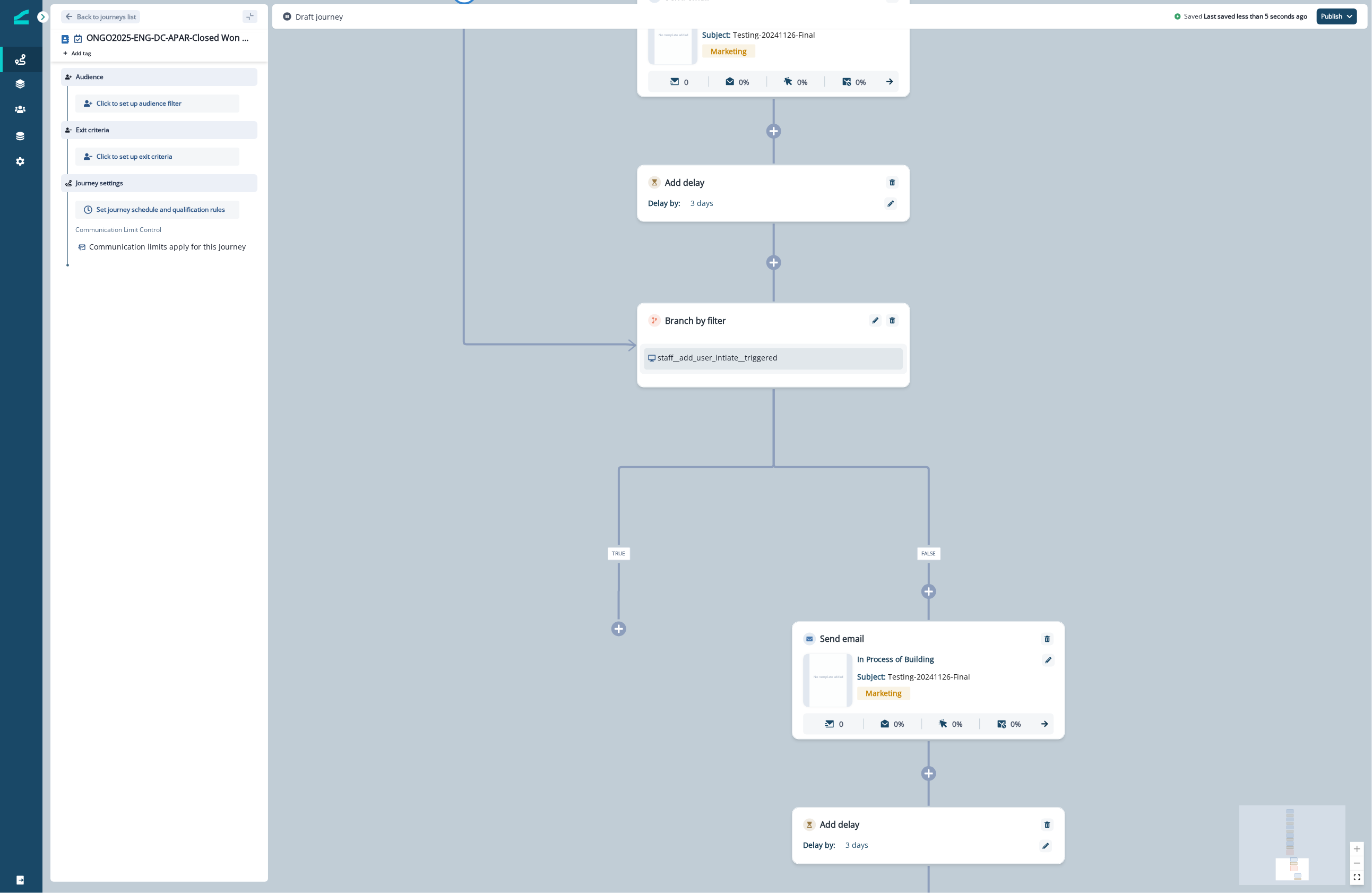
click at [1000, 431] on div "0 contact has entered the journey Send email Email asset changed, journey repor…" at bounding box center [707, 446] width 1329 height 893
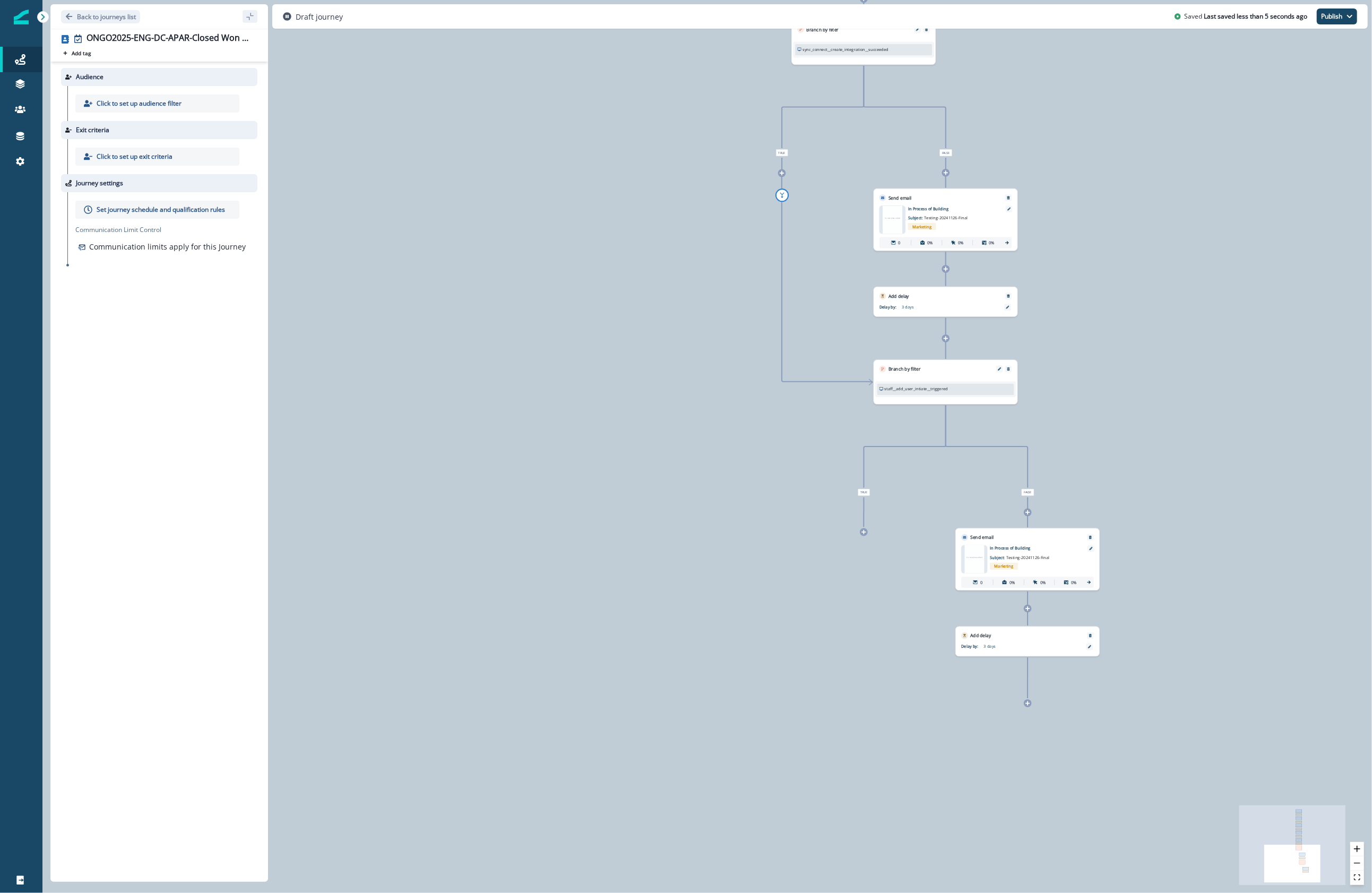
click at [1000, 537] on div "0 contact has entered the journey Send email Email asset changed, journey repor…" at bounding box center [707, 446] width 1329 height 893
click at [1000, 537] on div at bounding box center [1027, 703] width 8 height 8
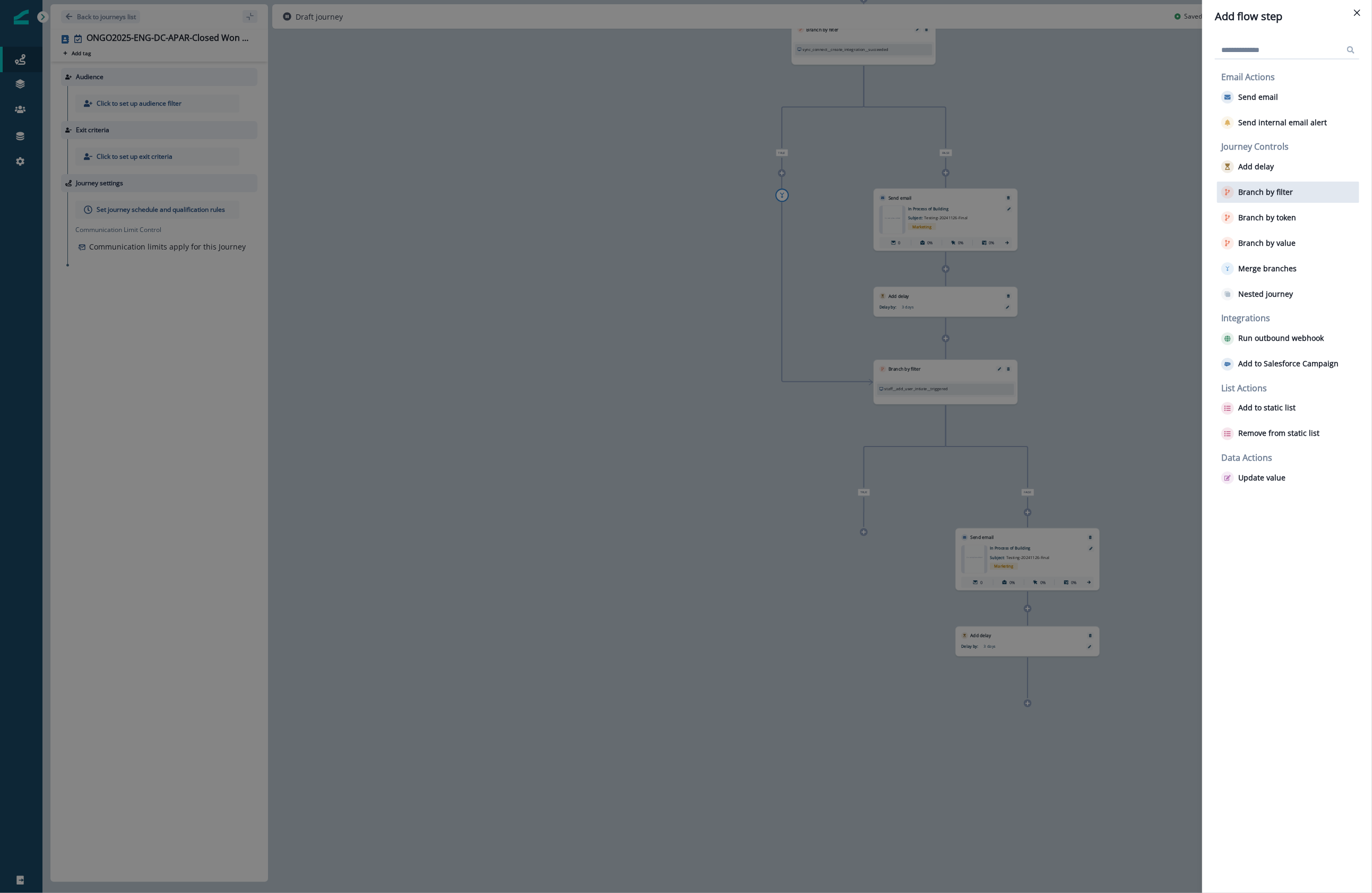
click at [1000, 190] on div "Branch by filter" at bounding box center [1288, 191] width 142 height 21
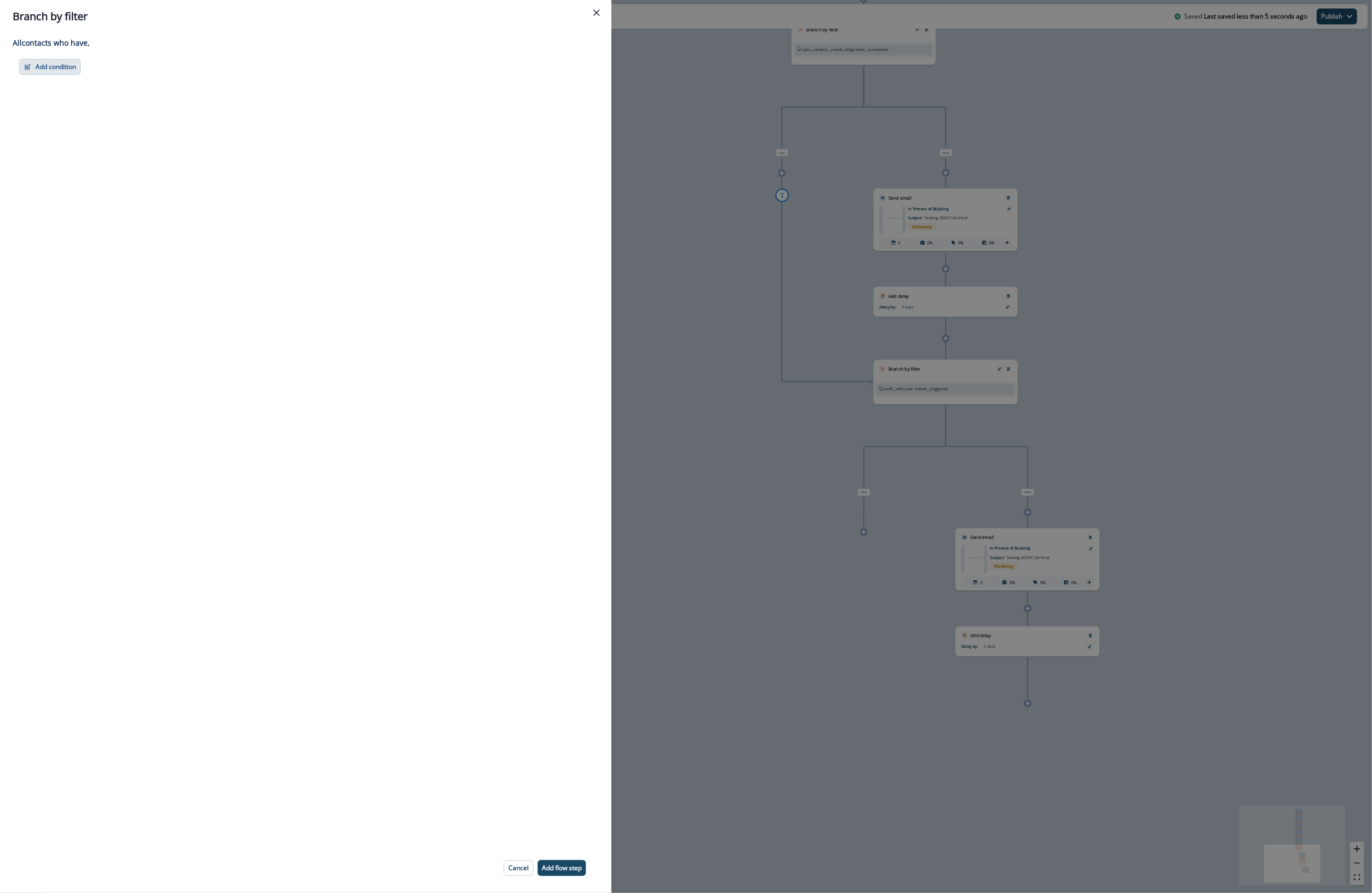
click at [71, 62] on button "Add condition" at bounding box center [50, 67] width 62 height 16
click at [111, 131] on button "Performed a product event" at bounding box center [87, 130] width 134 height 17
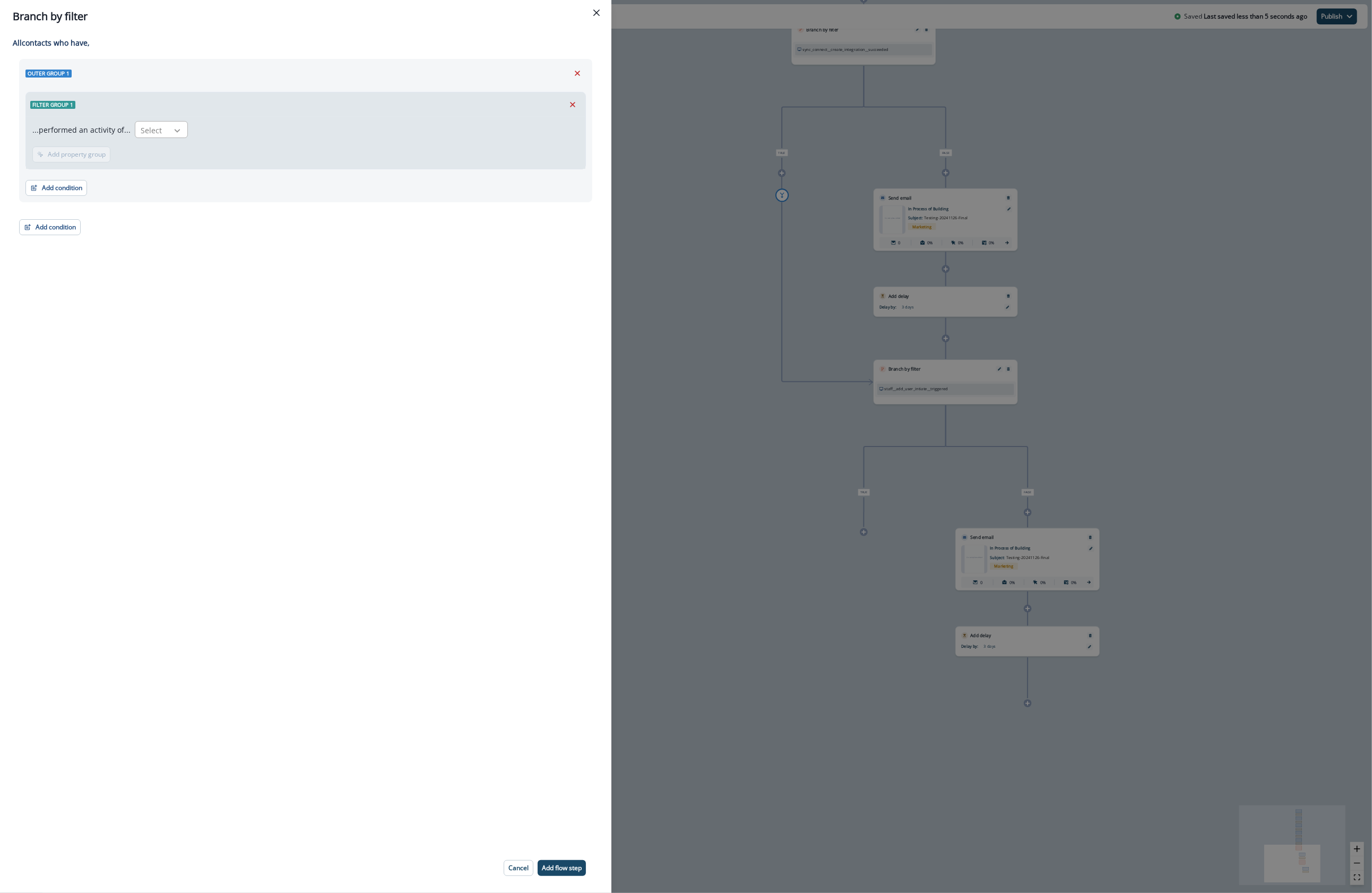
click at [168, 132] on div at bounding box center [177, 131] width 18 height 11
type input "*"
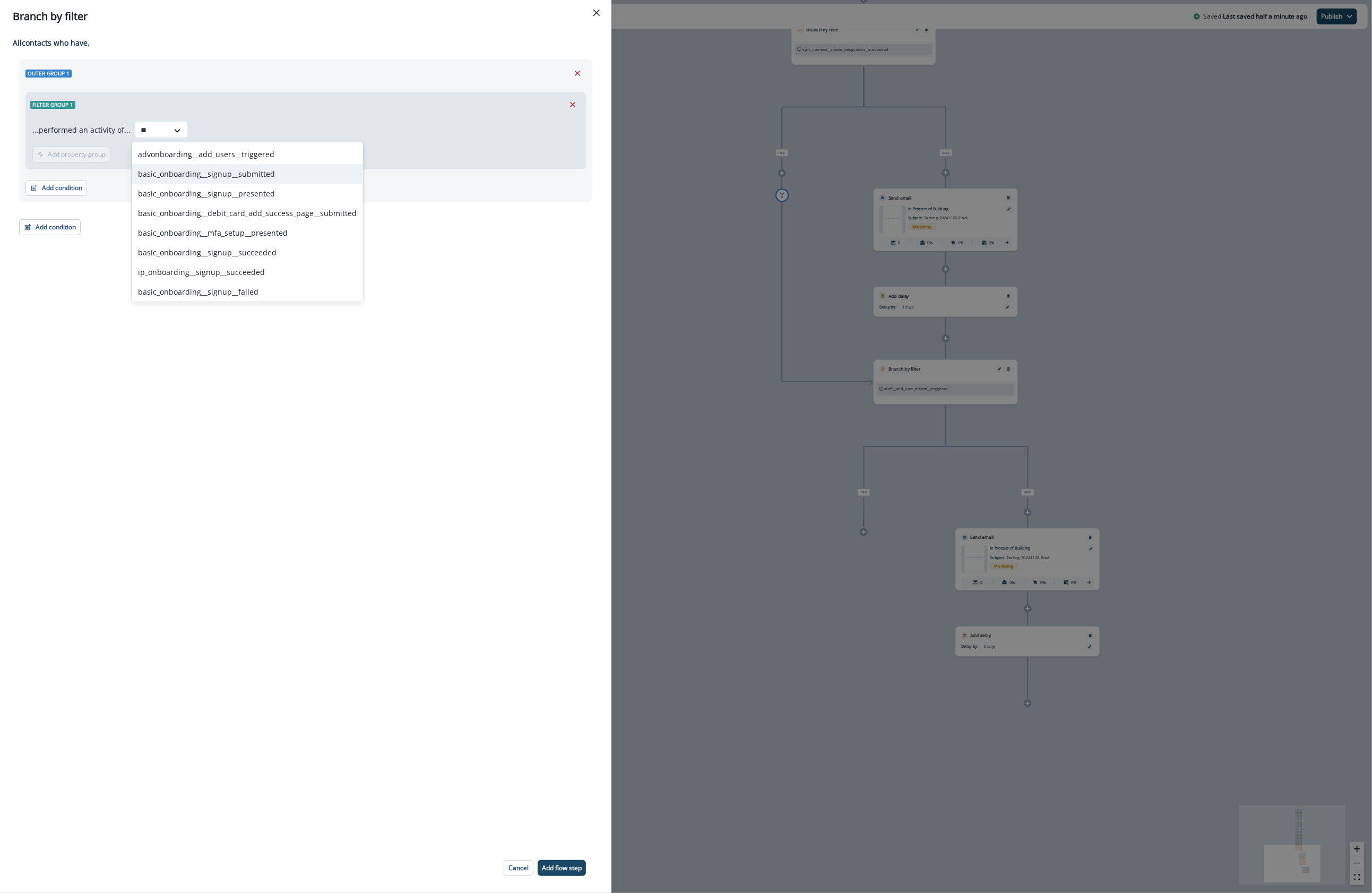
scroll to position [2, 0]
type input "*"
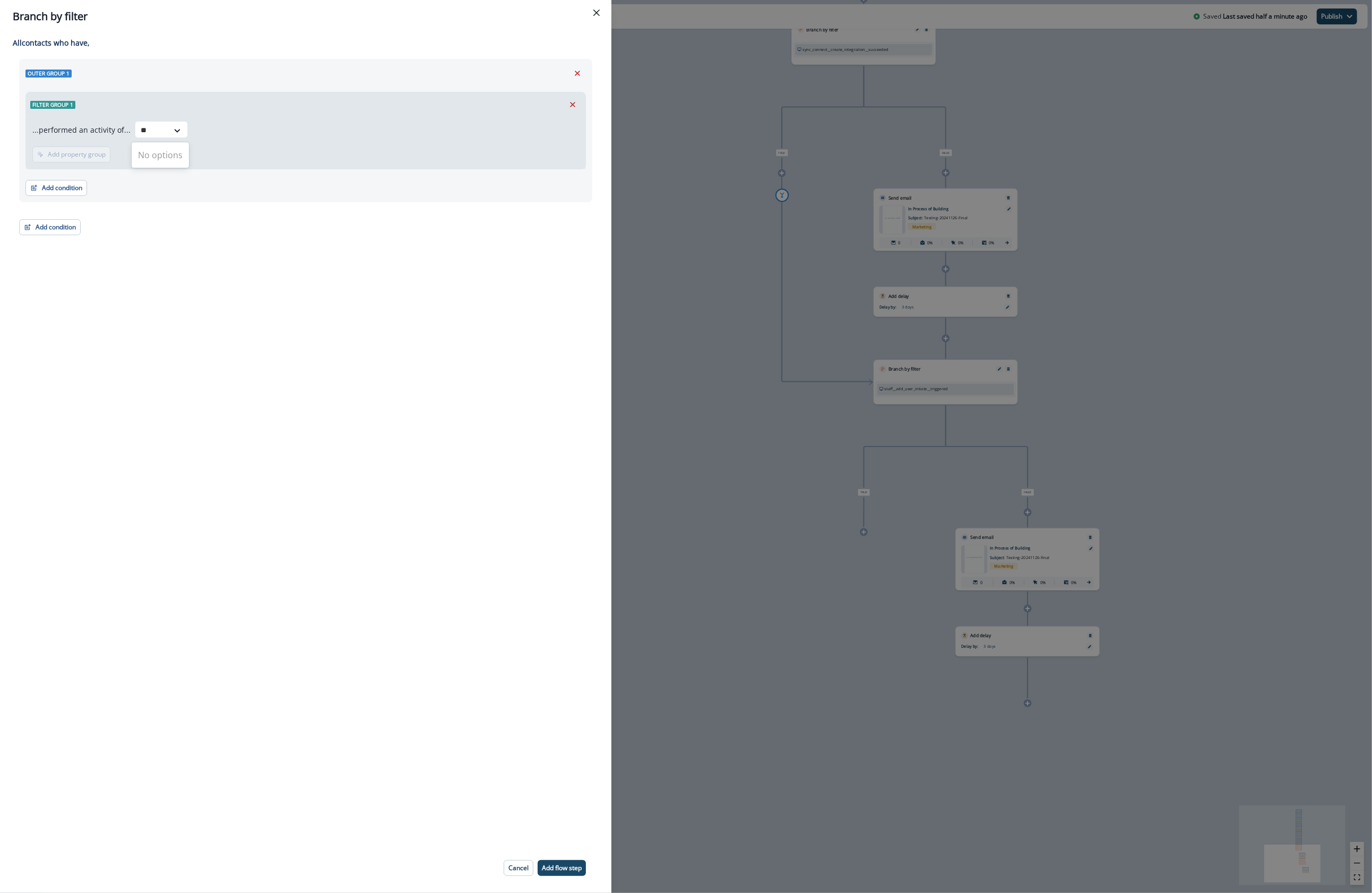
type input "*"
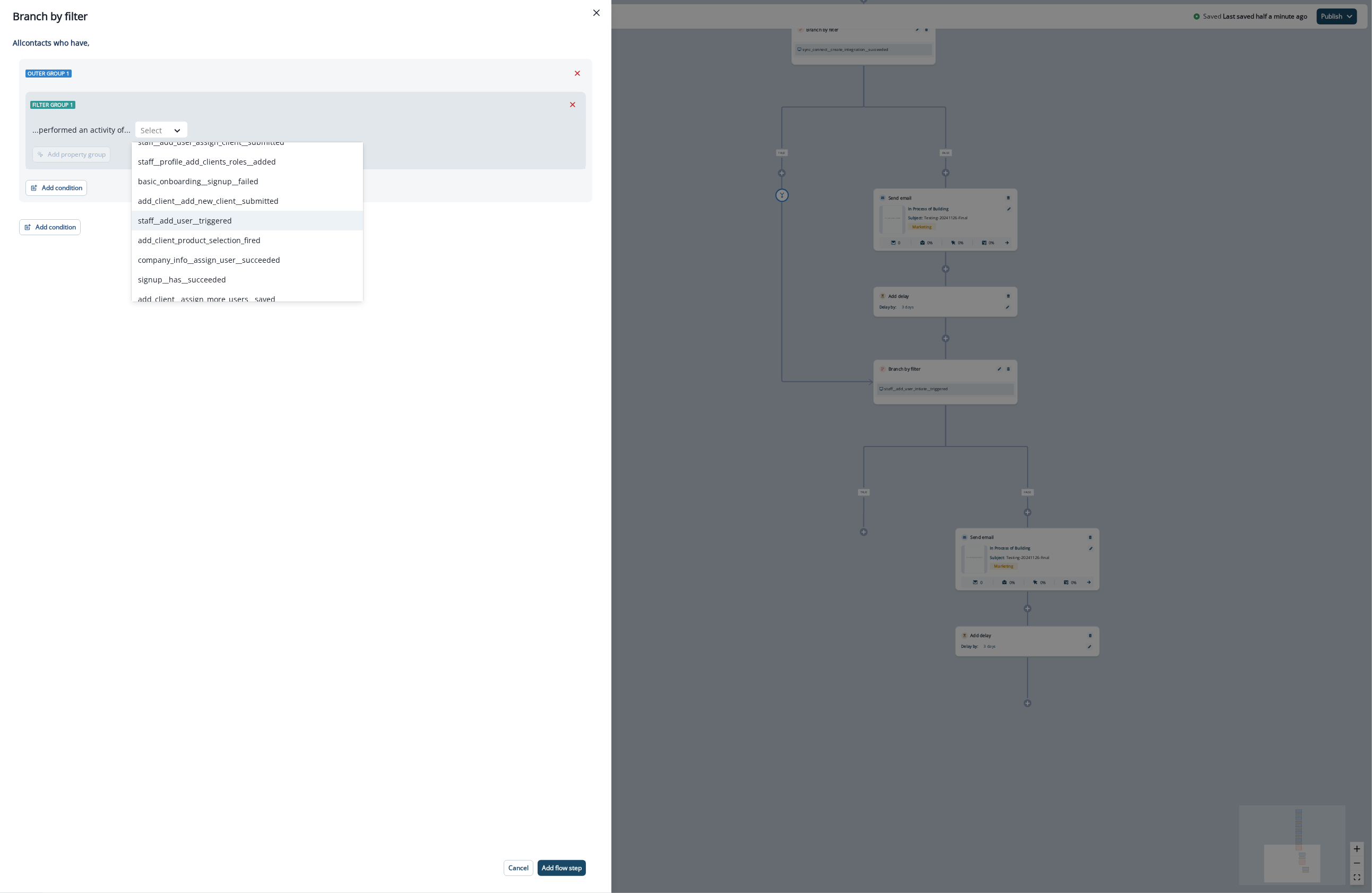
scroll to position [356, 0]
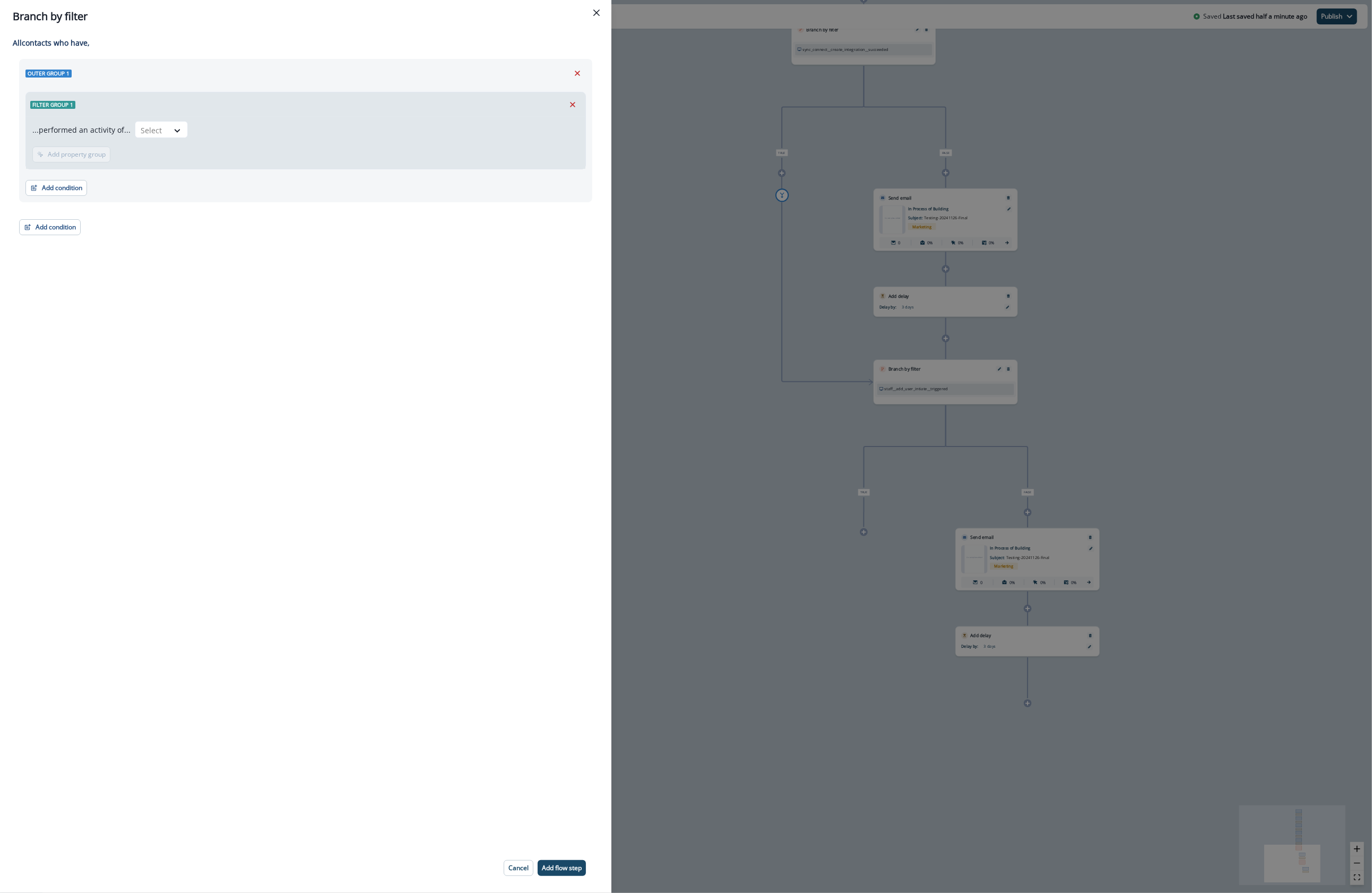
click at [203, 112] on div "Filter group 1" at bounding box center [305, 104] width 559 height 25
click at [567, 98] on button "Remove" at bounding box center [573, 104] width 17 height 16
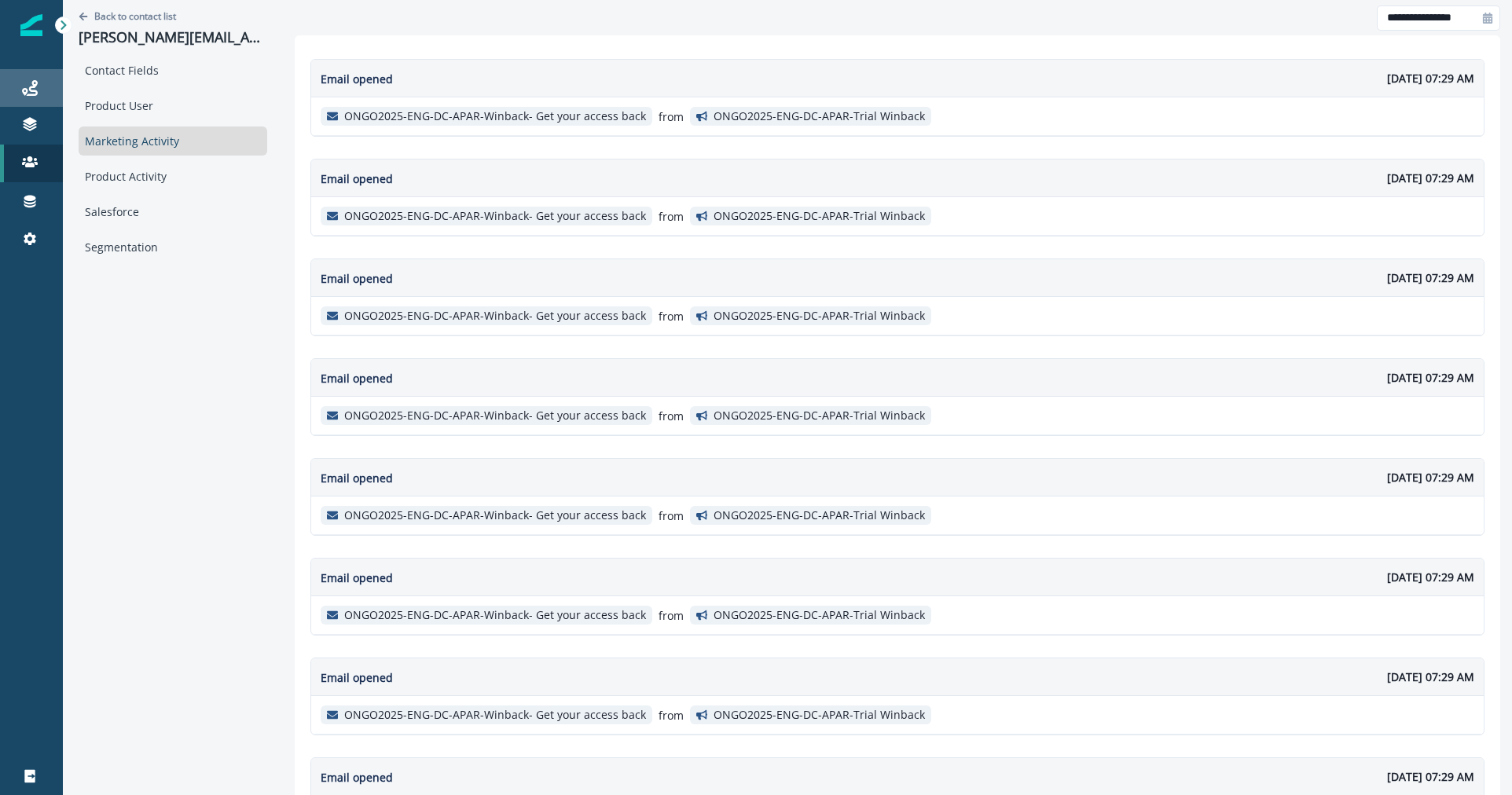
click at [44, 81] on div "Journeys" at bounding box center [31, 87] width 51 height 19
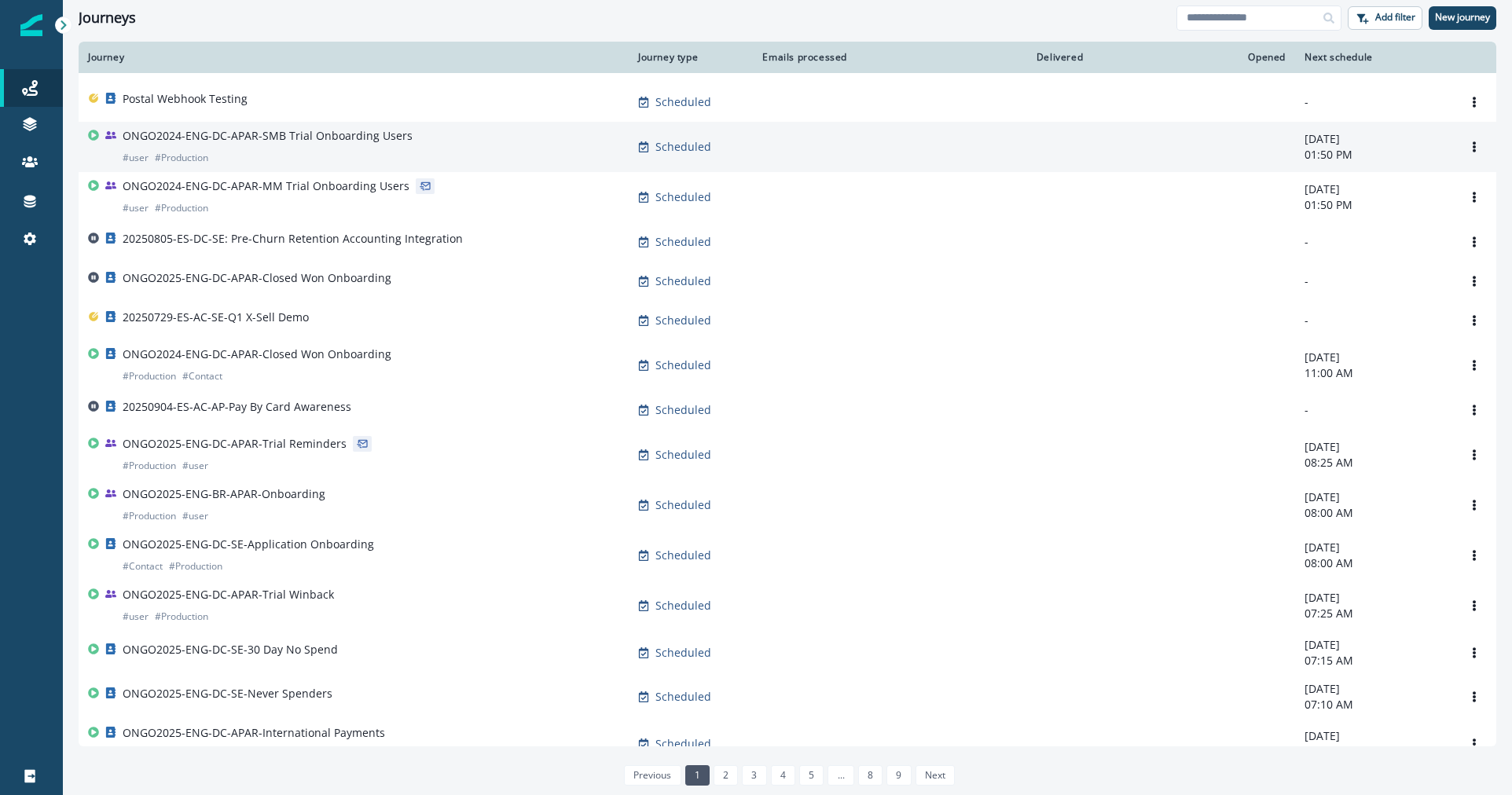
scroll to position [37, 0]
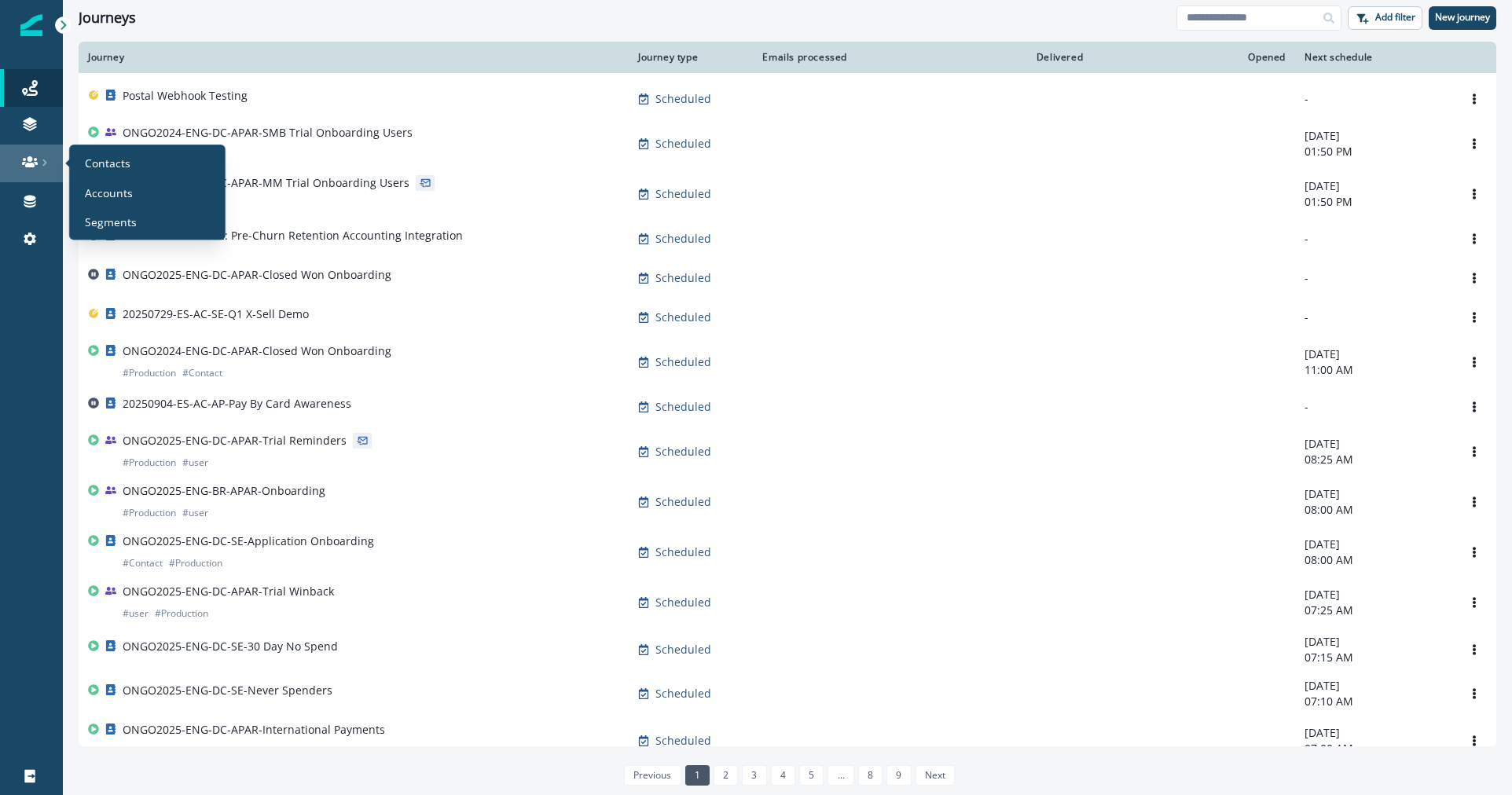
click at [24, 152] on link at bounding box center [31, 163] width 63 height 37
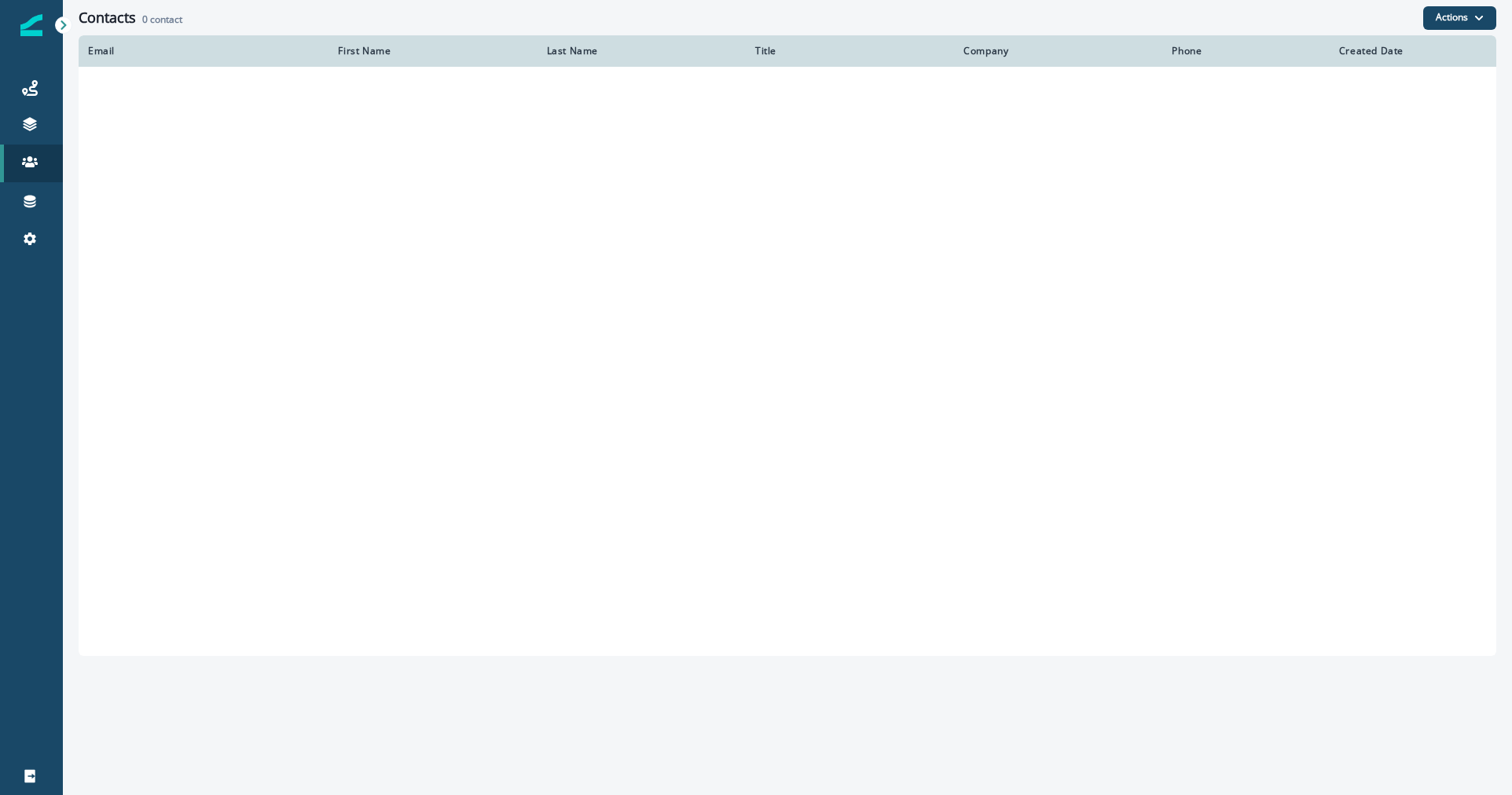
click at [24, 25] on img at bounding box center [31, 25] width 22 height 22
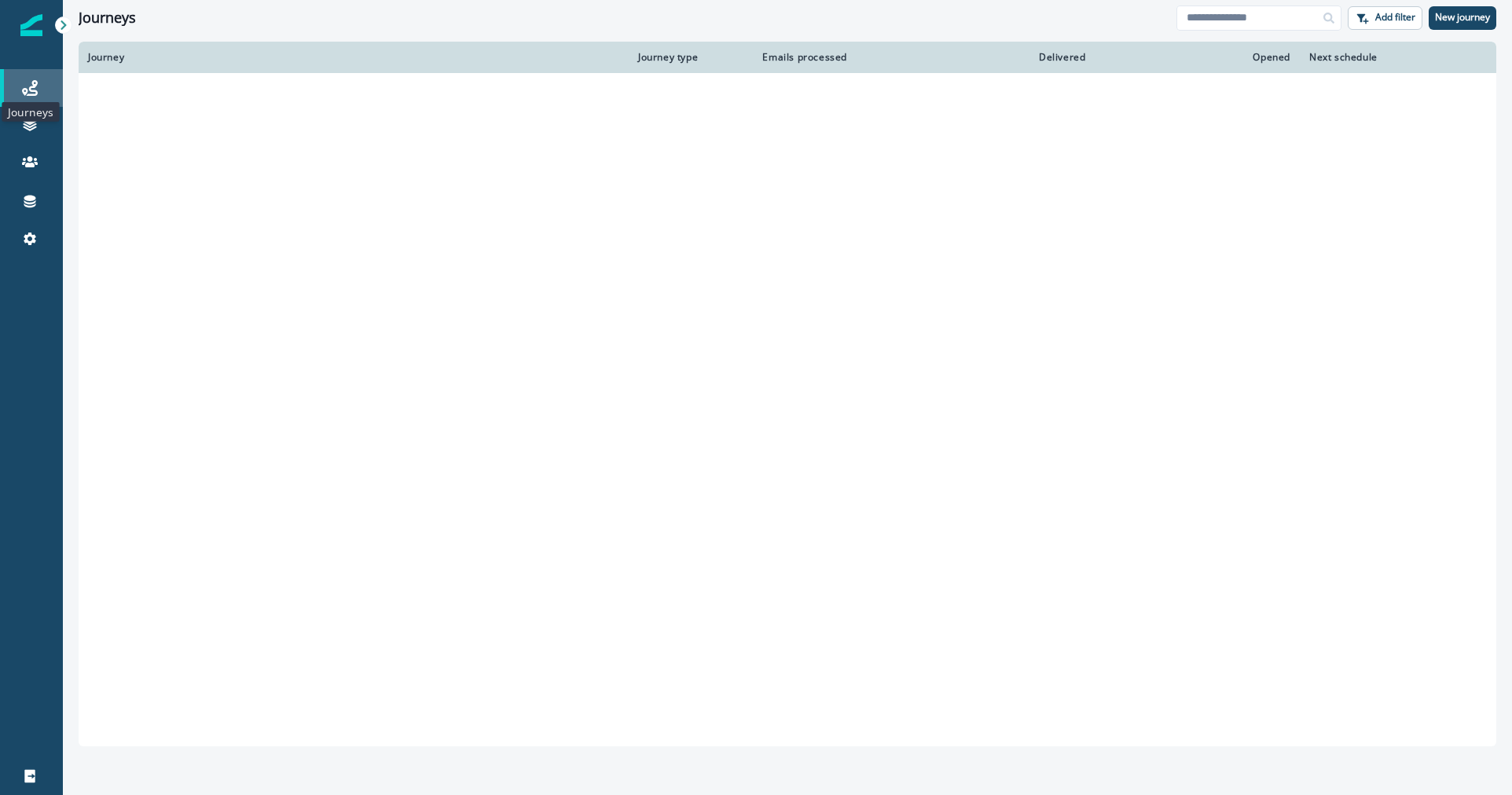
click at [24, 82] on icon at bounding box center [30, 88] width 16 height 16
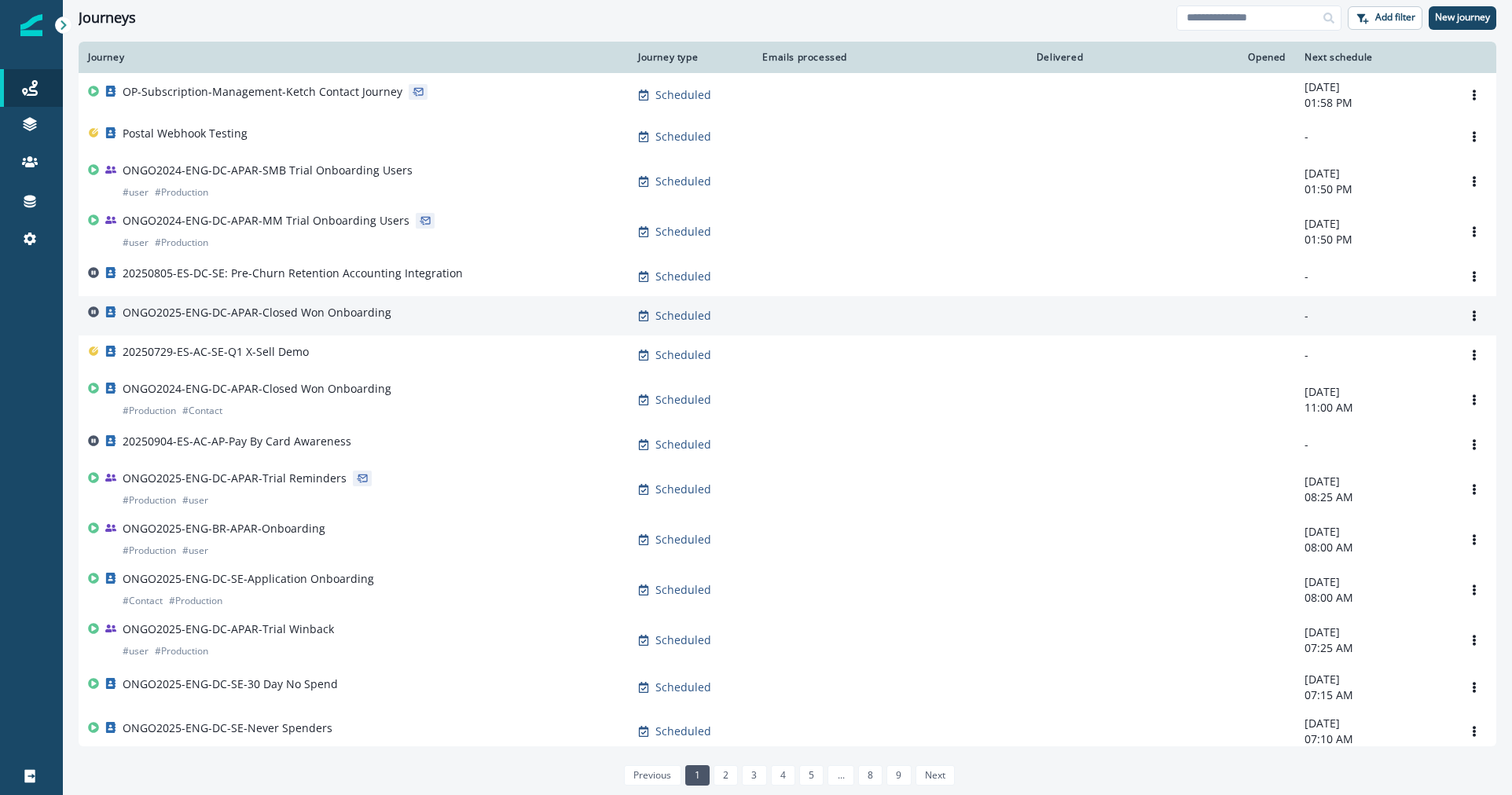
click at [366, 316] on p "ONGO2025-ENG-DC-APAR-Closed Won Onboarding" at bounding box center [257, 313] width 268 height 16
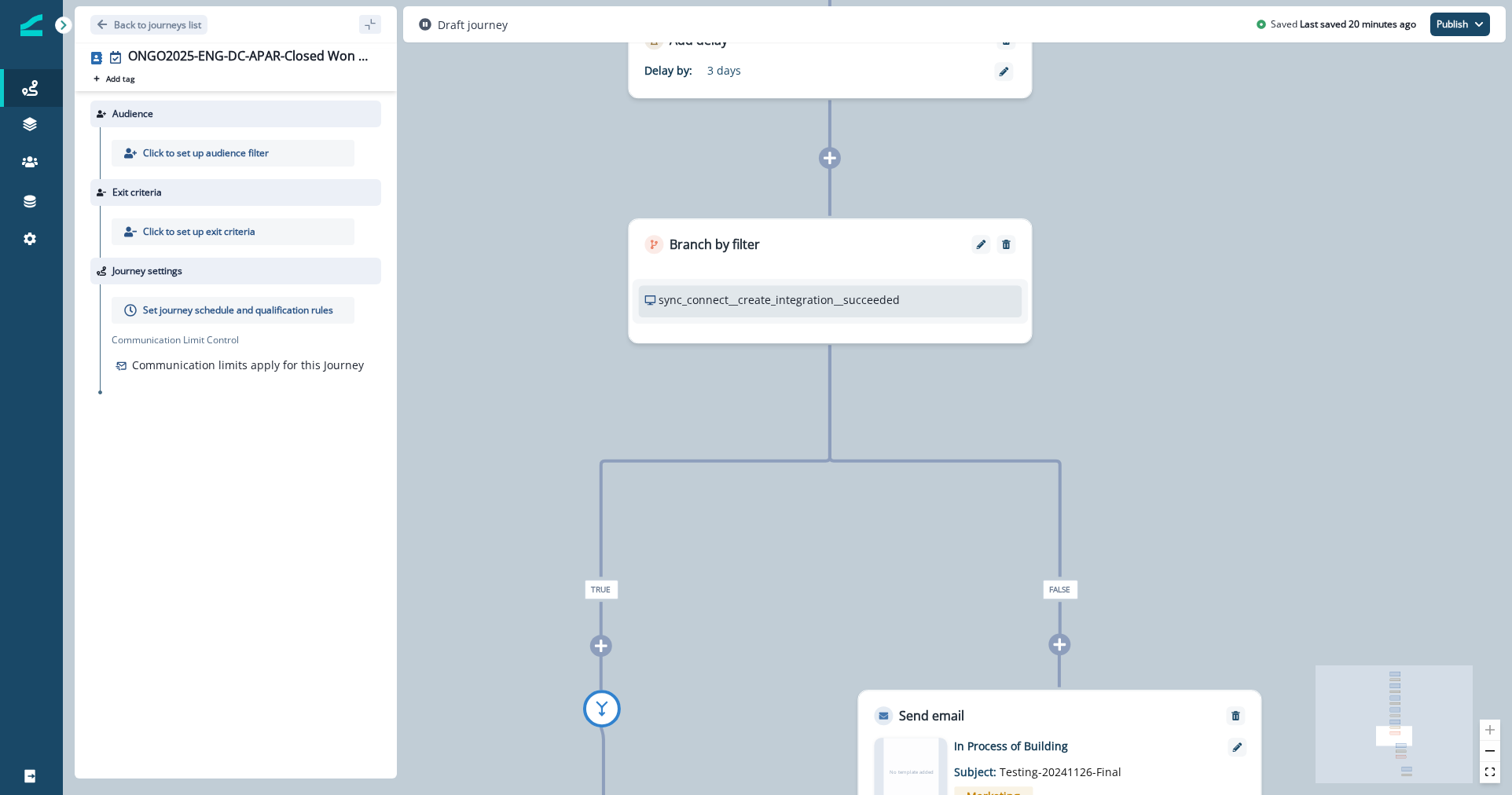
click at [914, 378] on div "0 contact has entered the journey Send email Email asset changed, journey repor…" at bounding box center [787, 397] width 1449 height 795
